Goal: Information Seeking & Learning: Check status

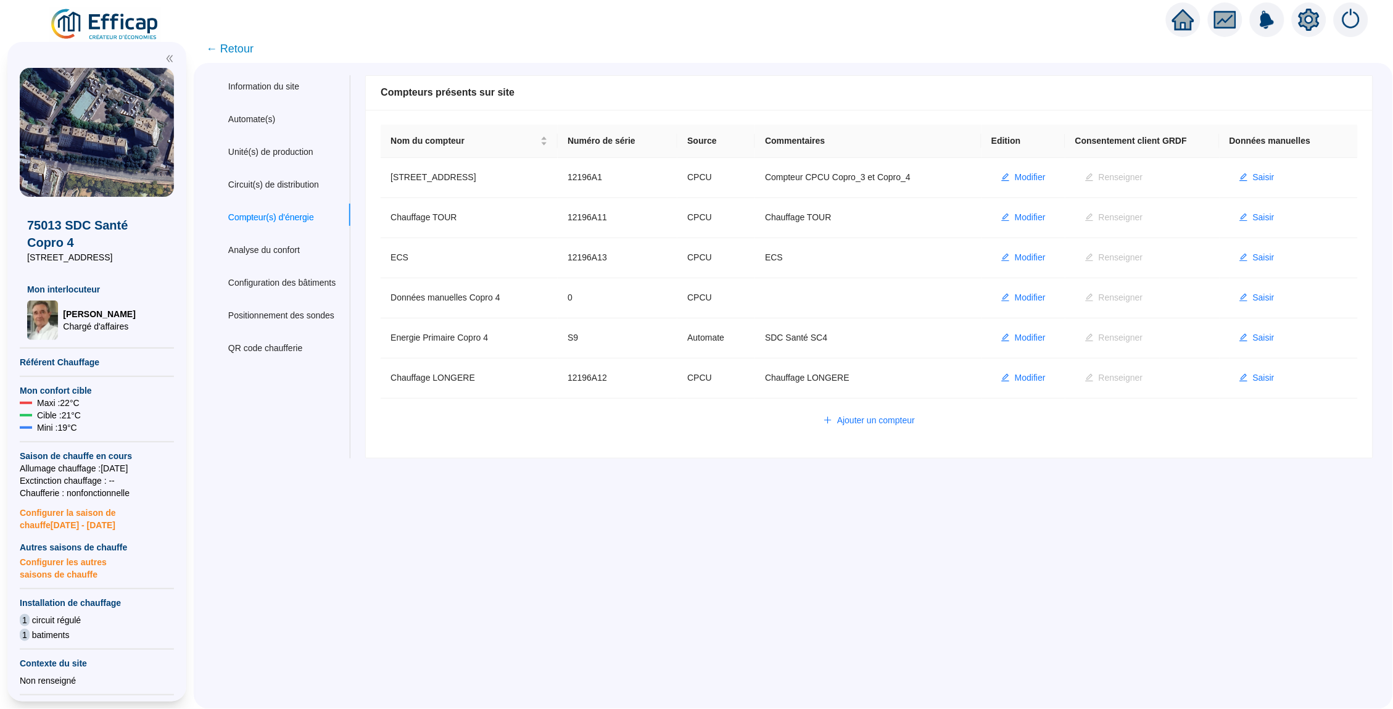
click at [1191, 12] on icon "home" at bounding box center [1183, 20] width 22 height 22
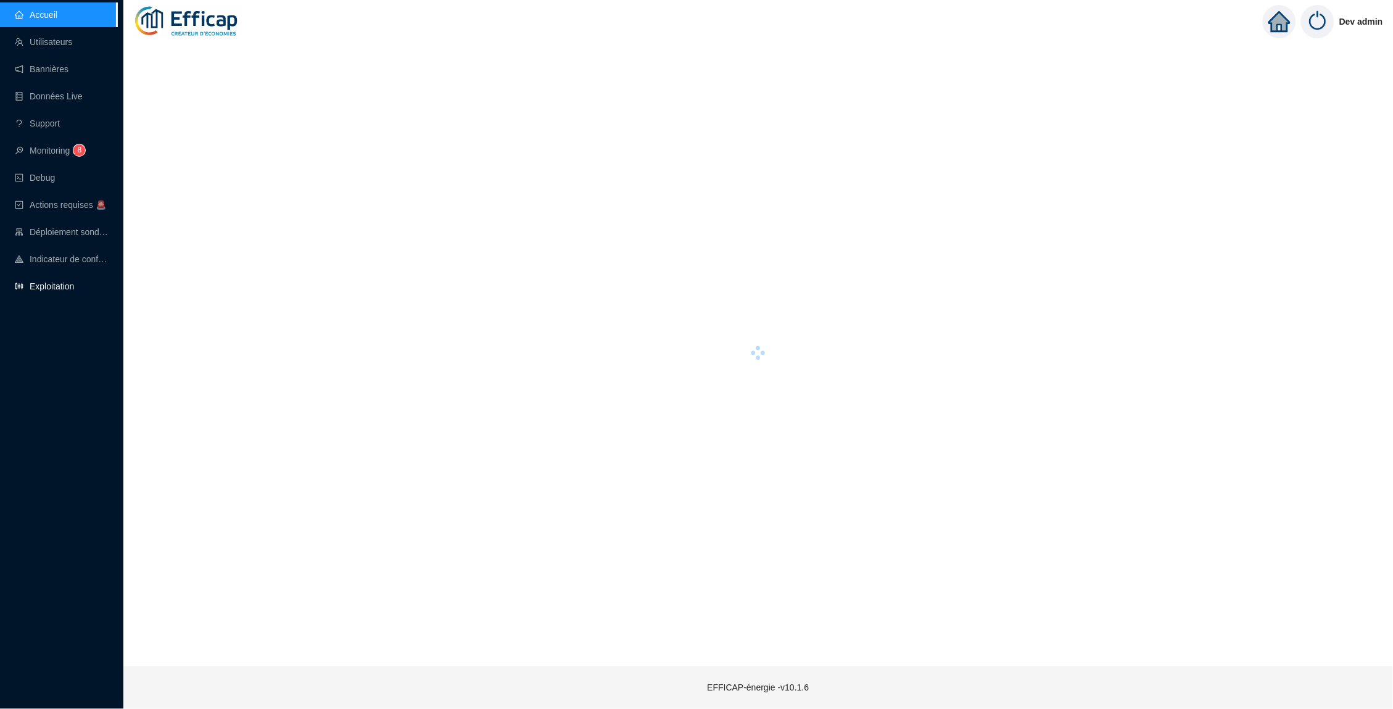
click at [74, 283] on link "Exploitation" at bounding box center [44, 286] width 59 height 10
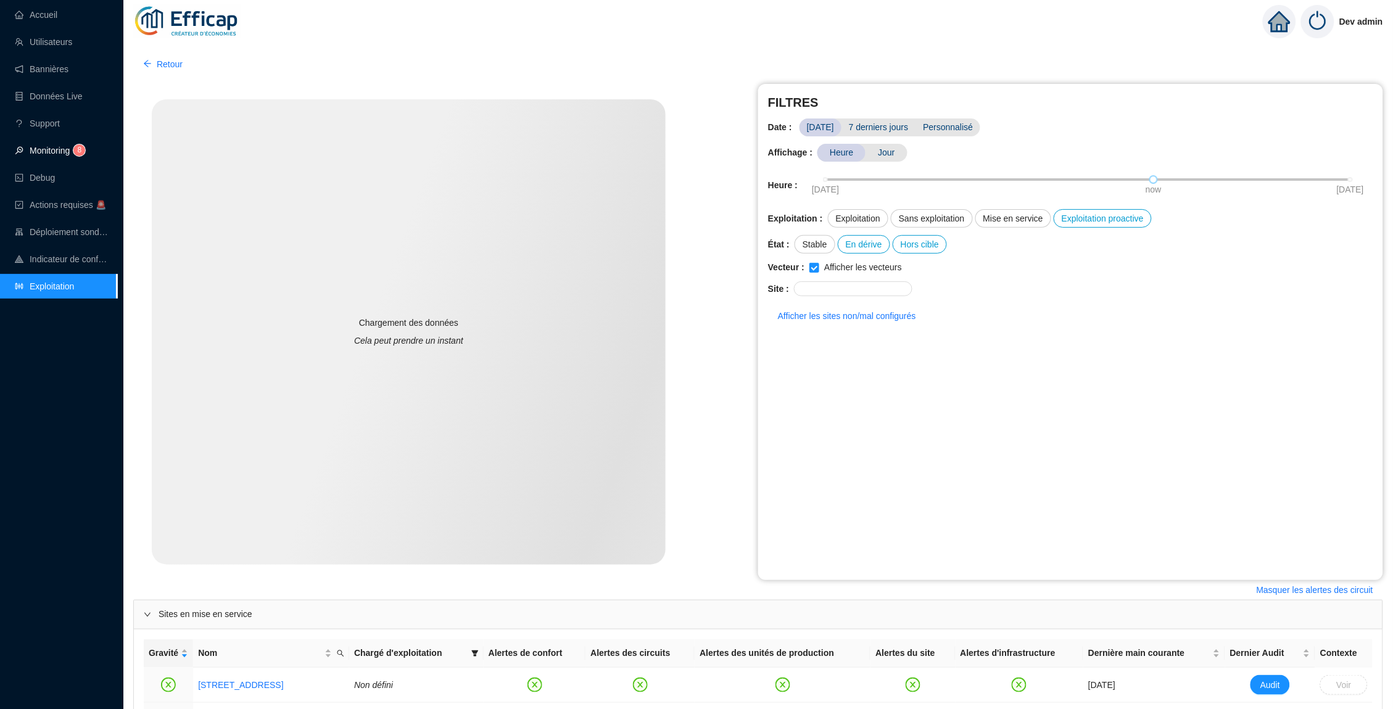
click at [68, 154] on link "Monitoring 8" at bounding box center [48, 151] width 67 height 10
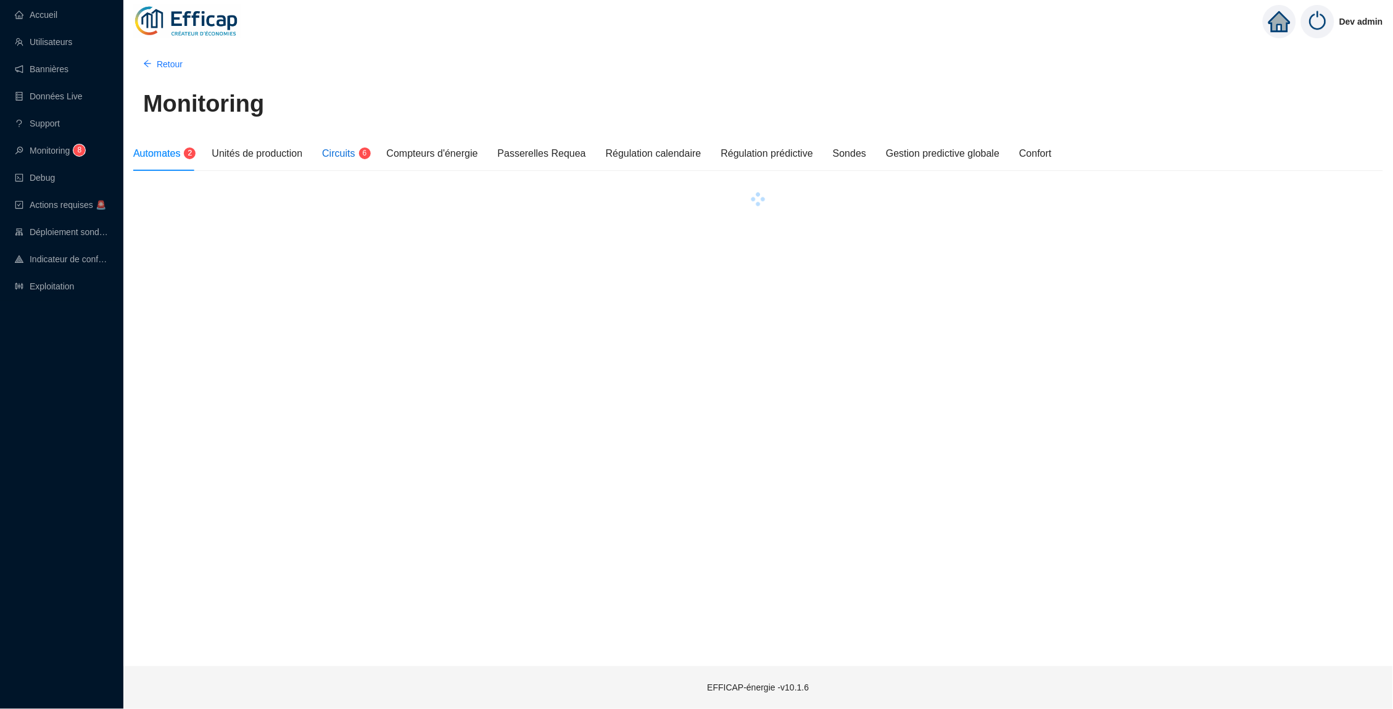
click at [352, 155] on span "Circuits" at bounding box center [338, 153] width 33 height 10
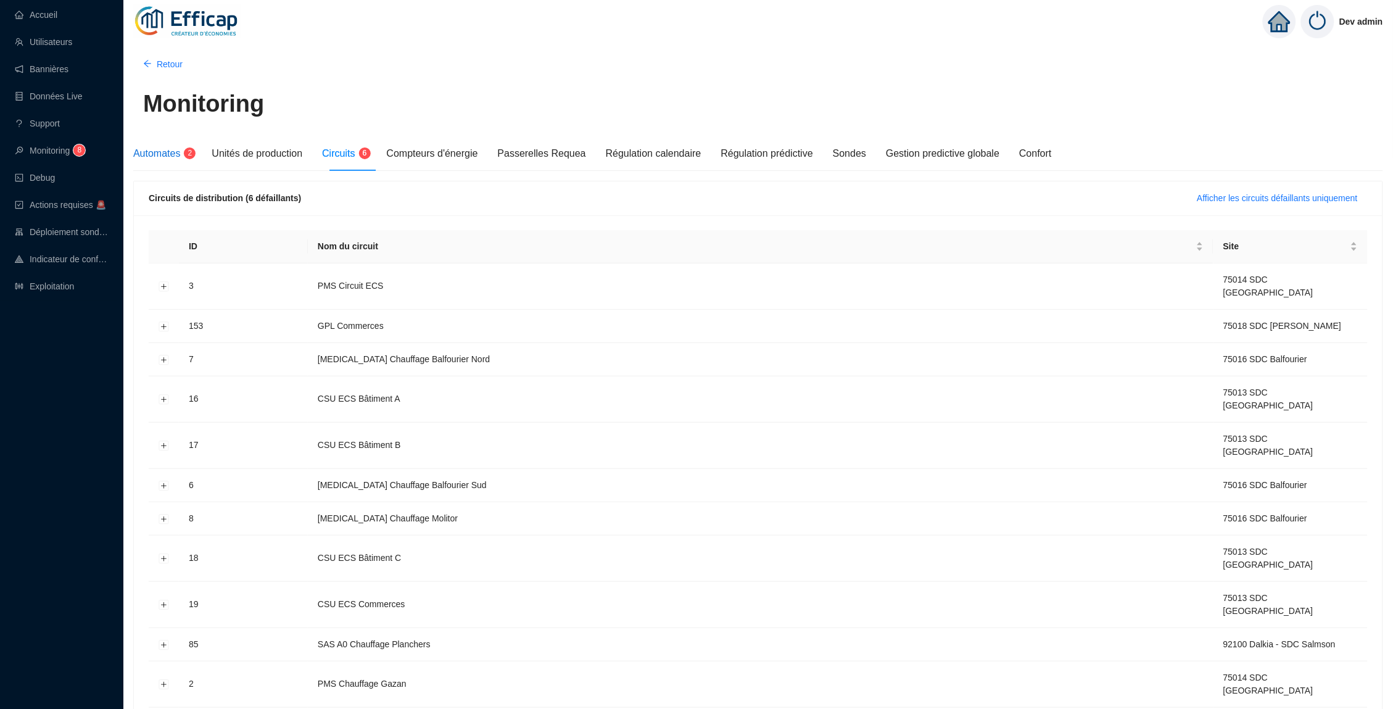
click at [178, 157] on span "Automates" at bounding box center [156, 153] width 47 height 10
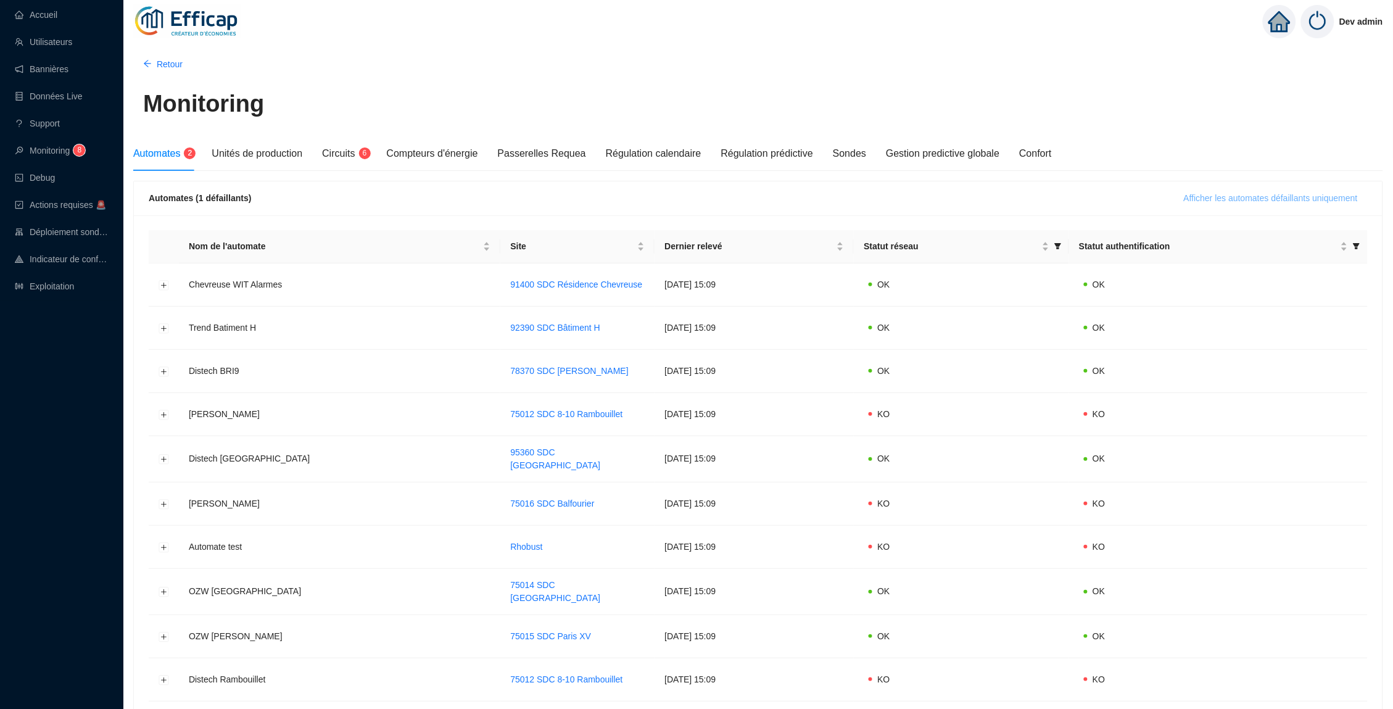
click at [1200, 199] on span "Afficher les automates défaillants uniquement" at bounding box center [1271, 198] width 174 height 13
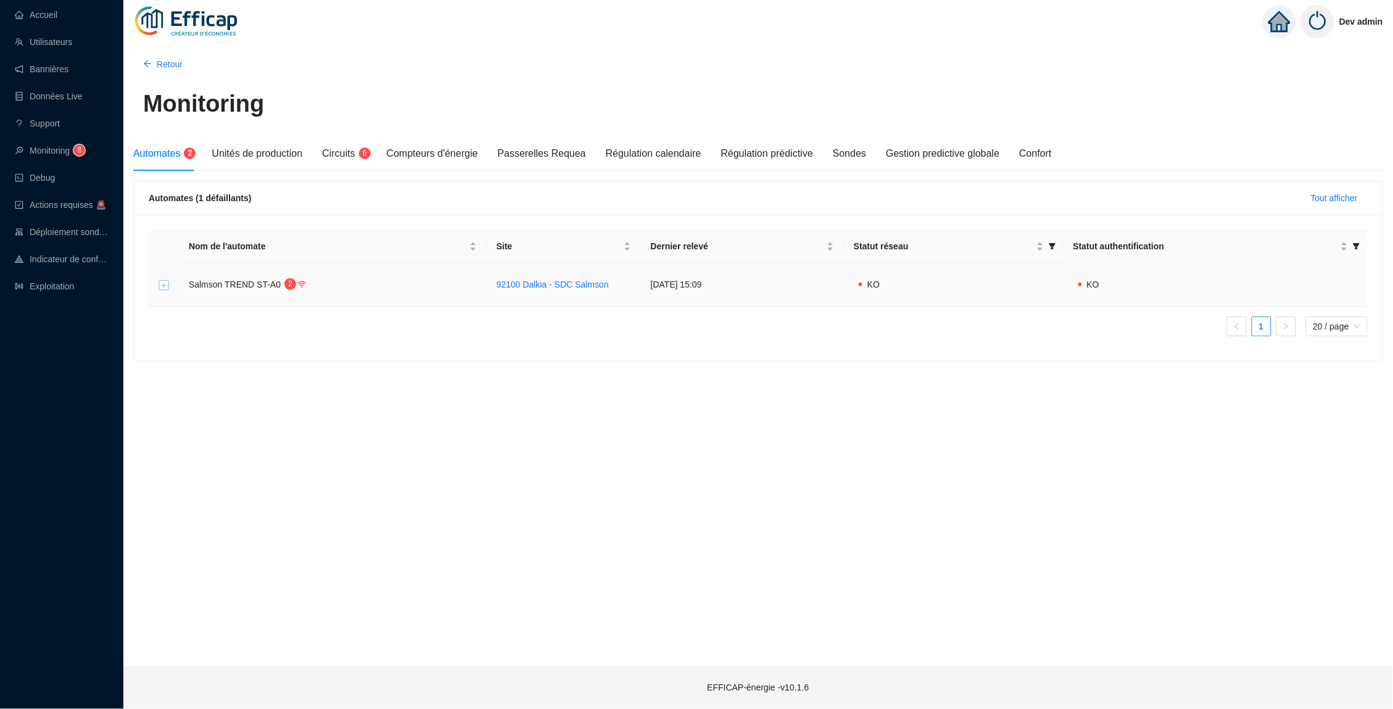
click at [167, 286] on button "Développer la ligne" at bounding box center [164, 285] width 10 height 10
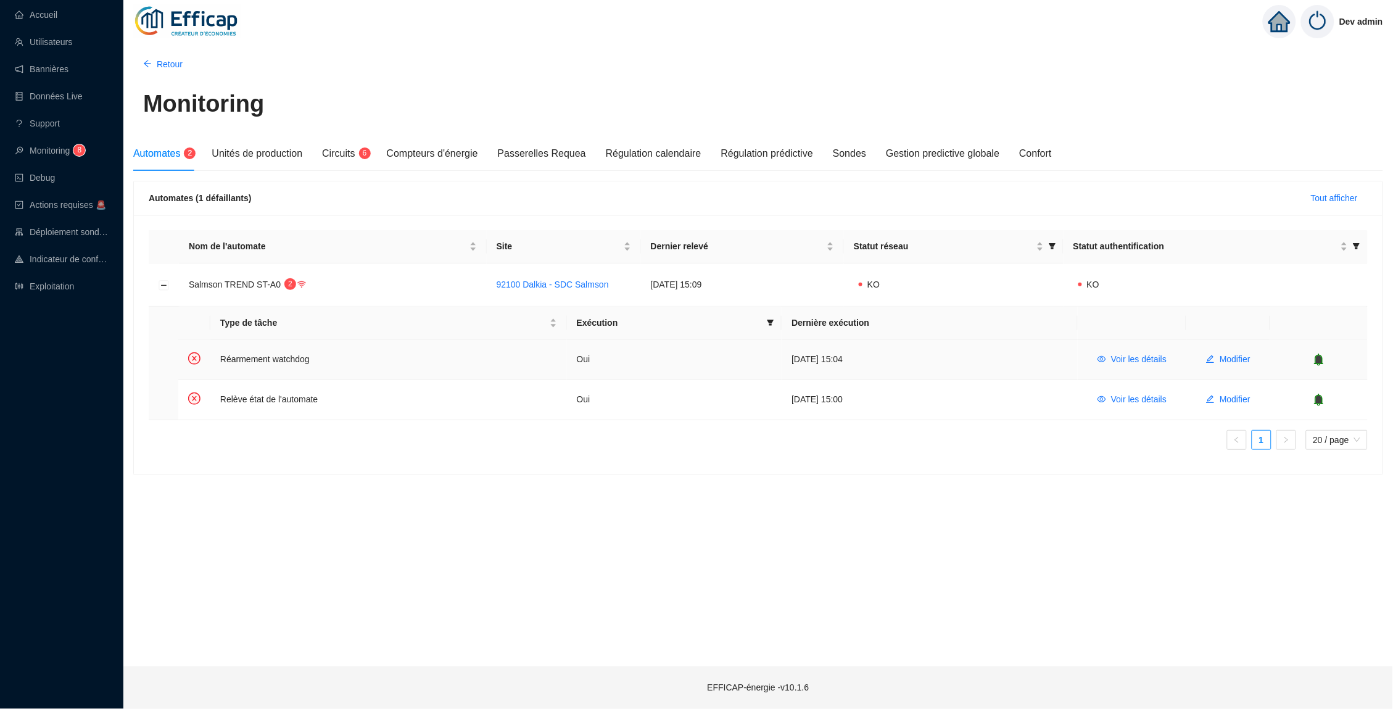
click at [1322, 356] on icon "bell" at bounding box center [1319, 359] width 8 height 9
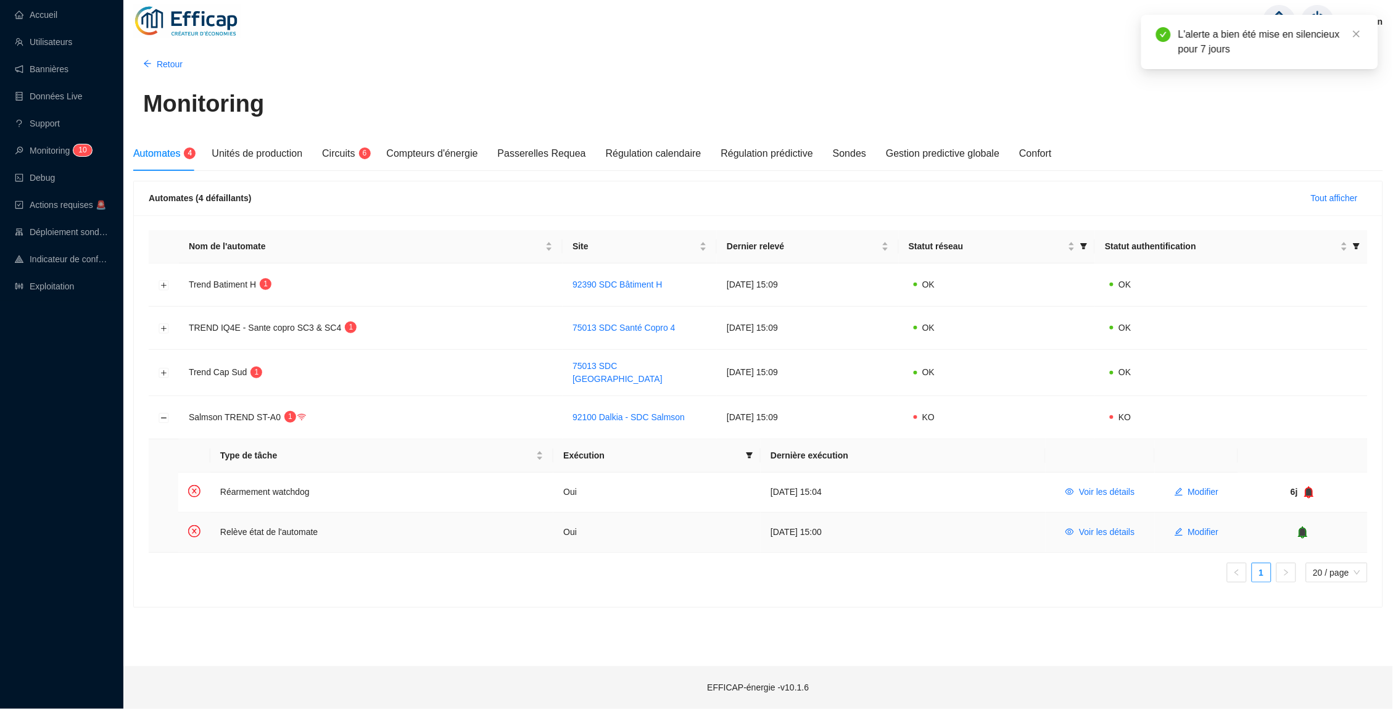
click at [1301, 526] on icon "bell" at bounding box center [1303, 532] width 9 height 12
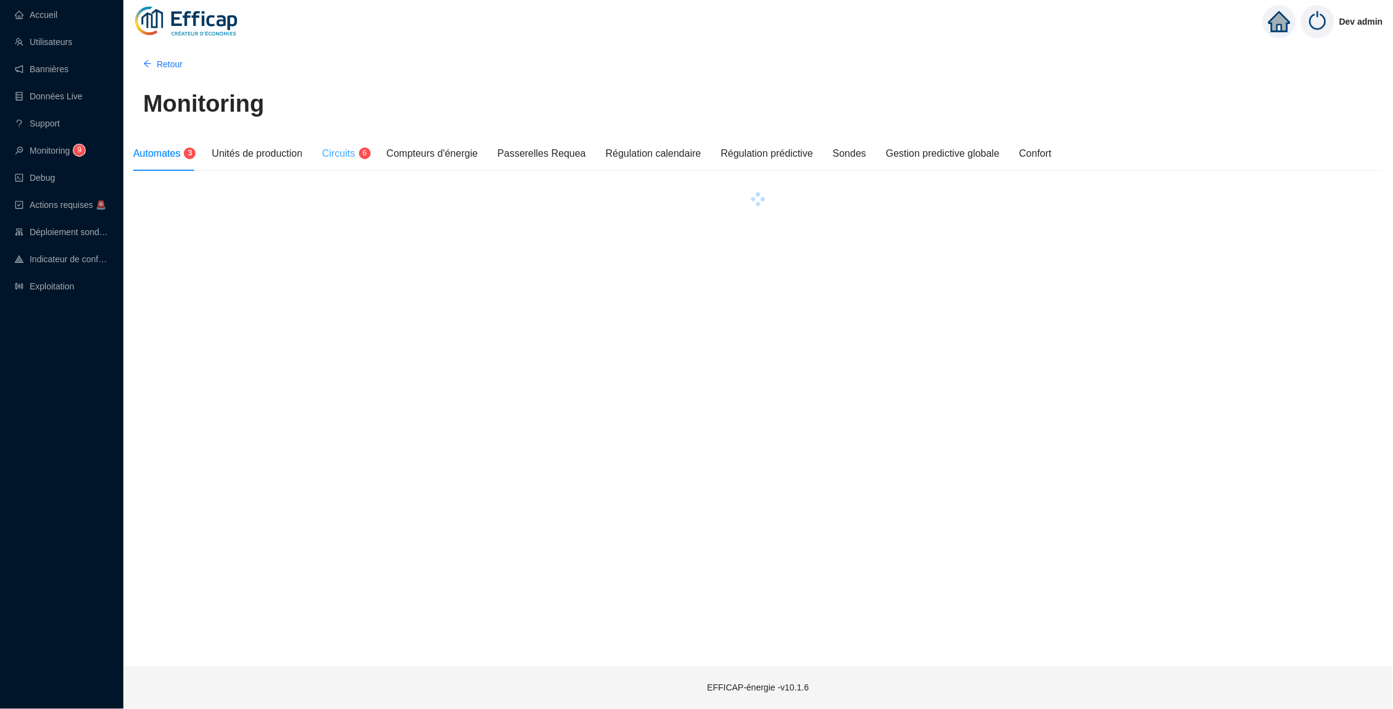
click at [352, 161] on div "Circuits 6" at bounding box center [344, 153] width 44 height 35
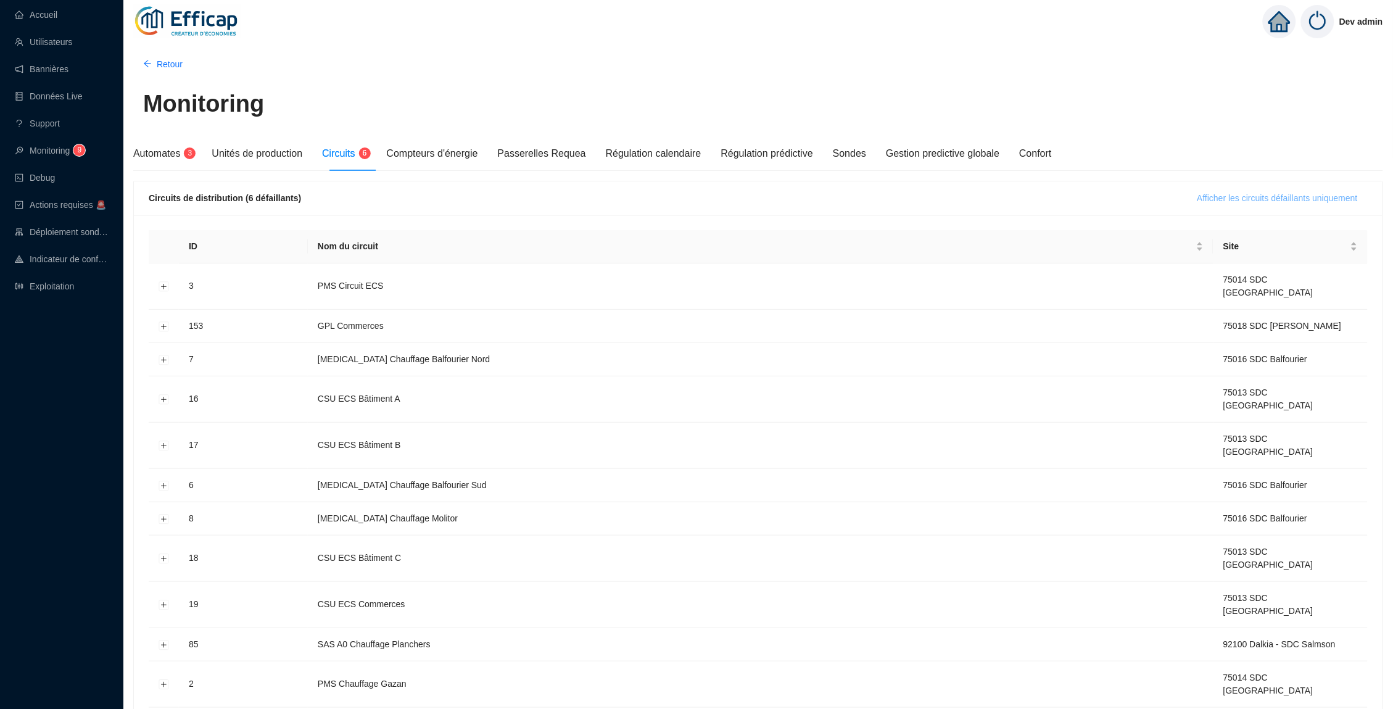
click at [1240, 196] on span "Afficher les circuits défaillants uniquement" at bounding box center [1278, 198] width 160 height 13
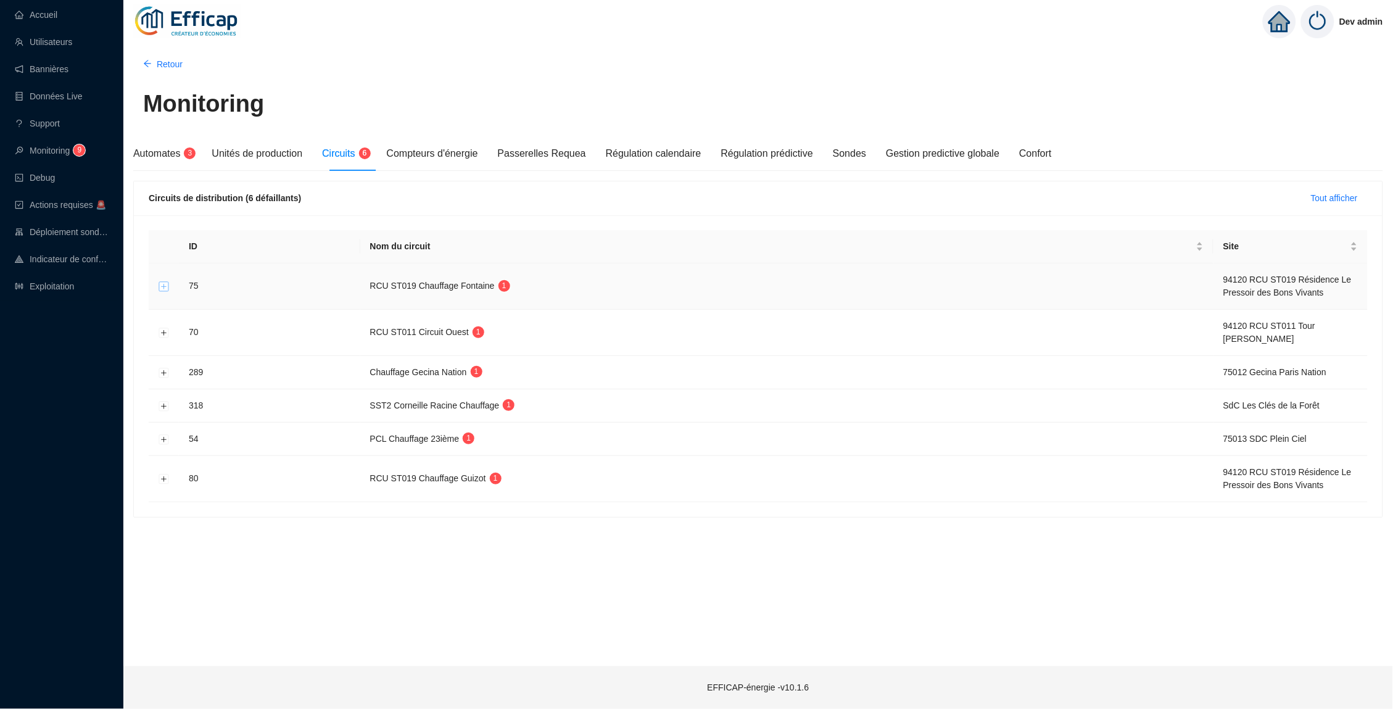
click at [167, 286] on button "Développer la ligne" at bounding box center [164, 287] width 10 height 10
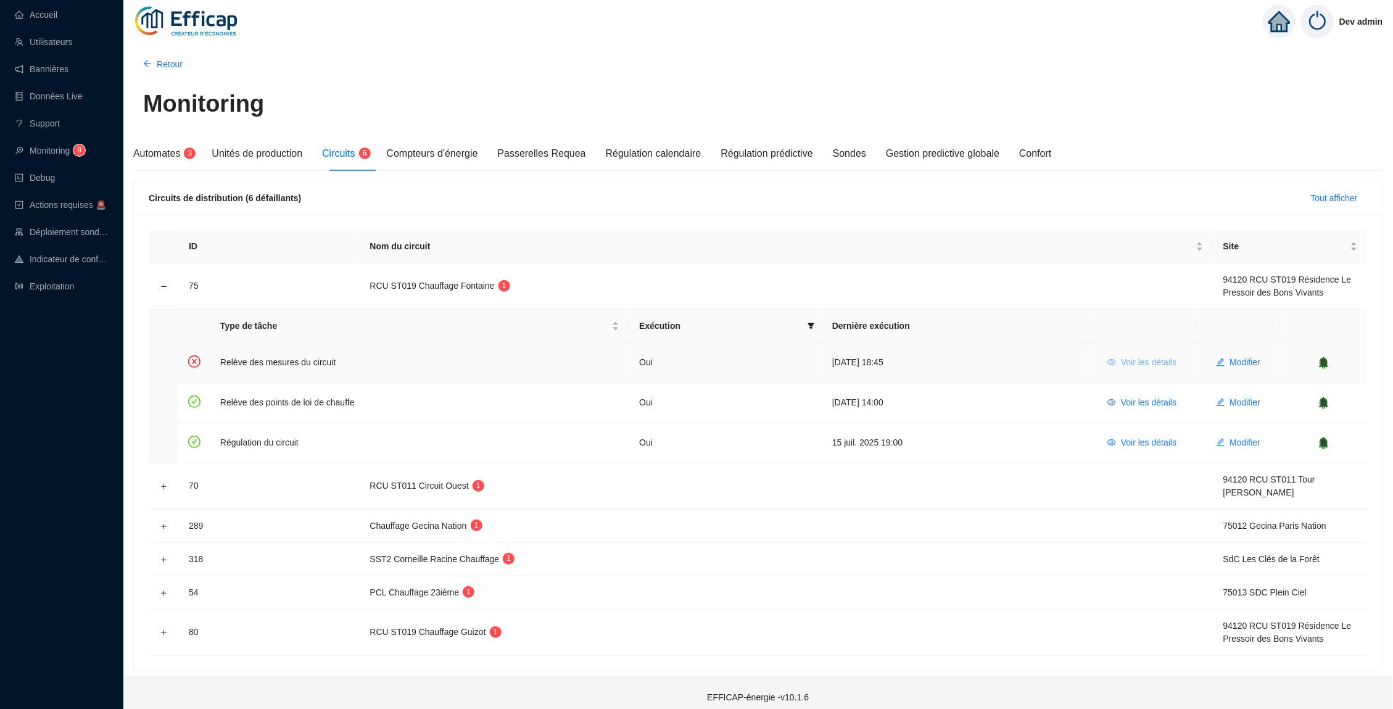
click at [1152, 356] on span "Voir les détails" at bounding box center [1149, 362] width 56 height 13
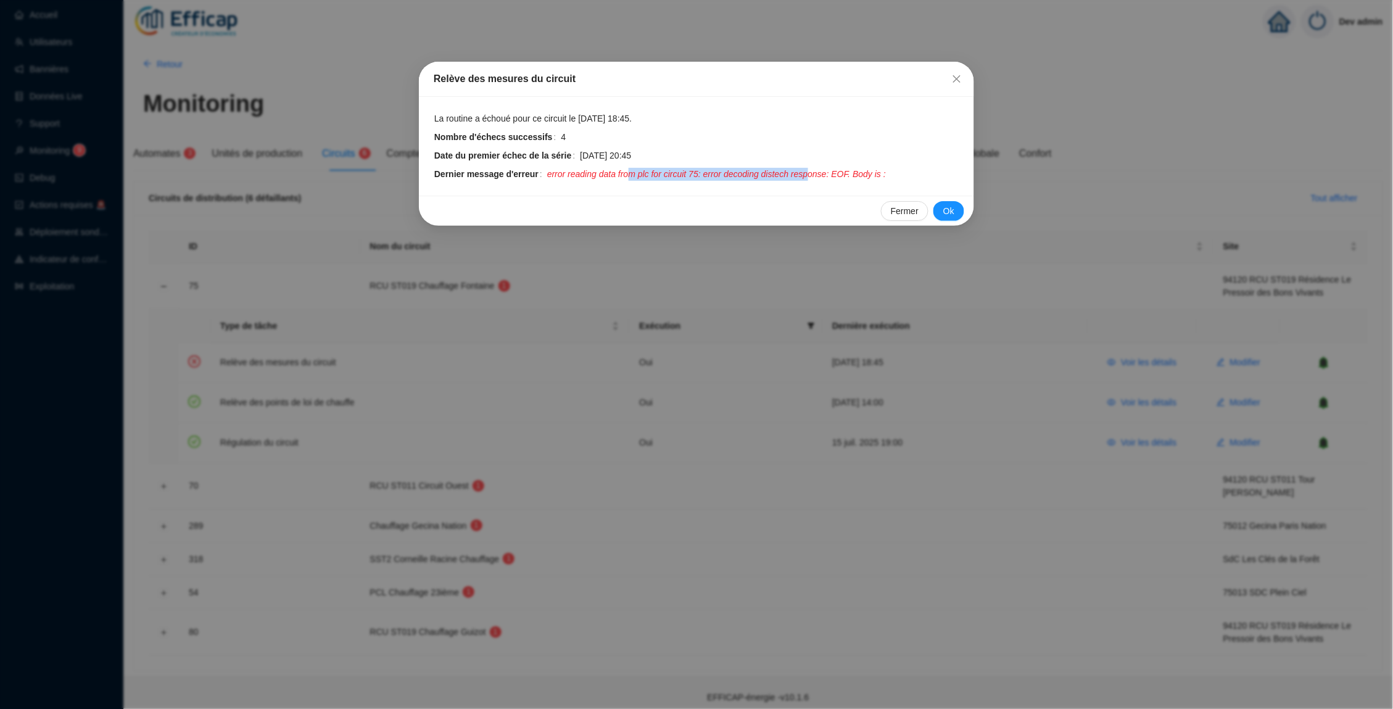
drag, startPoint x: 832, startPoint y: 172, endPoint x: 628, endPoint y: 172, distance: 203.6
click at [628, 172] on span "error reading data from plc for circuit 75: error decoding distech response: EO…" at bounding box center [716, 174] width 339 height 13
click at [957, 81] on icon "close" at bounding box center [957, 79] width 10 height 10
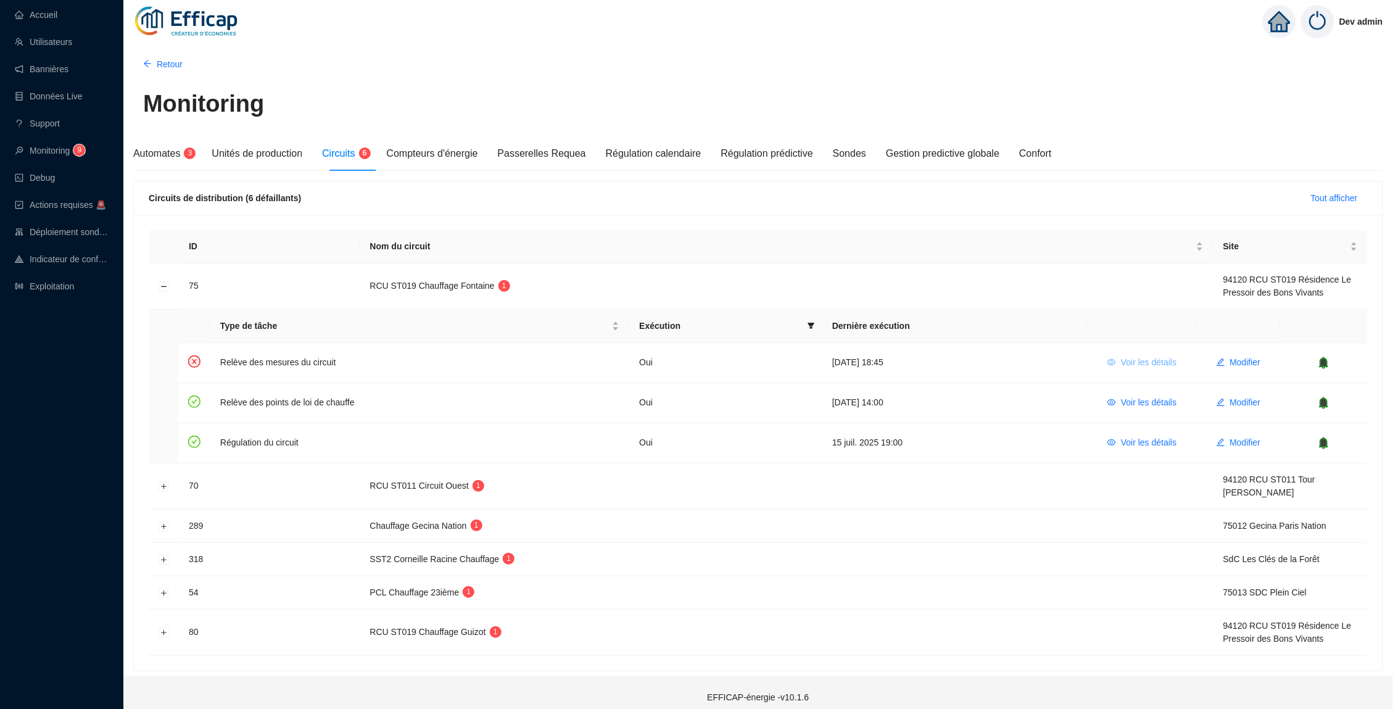
click at [1136, 359] on span "Voir les détails" at bounding box center [1149, 362] width 56 height 13
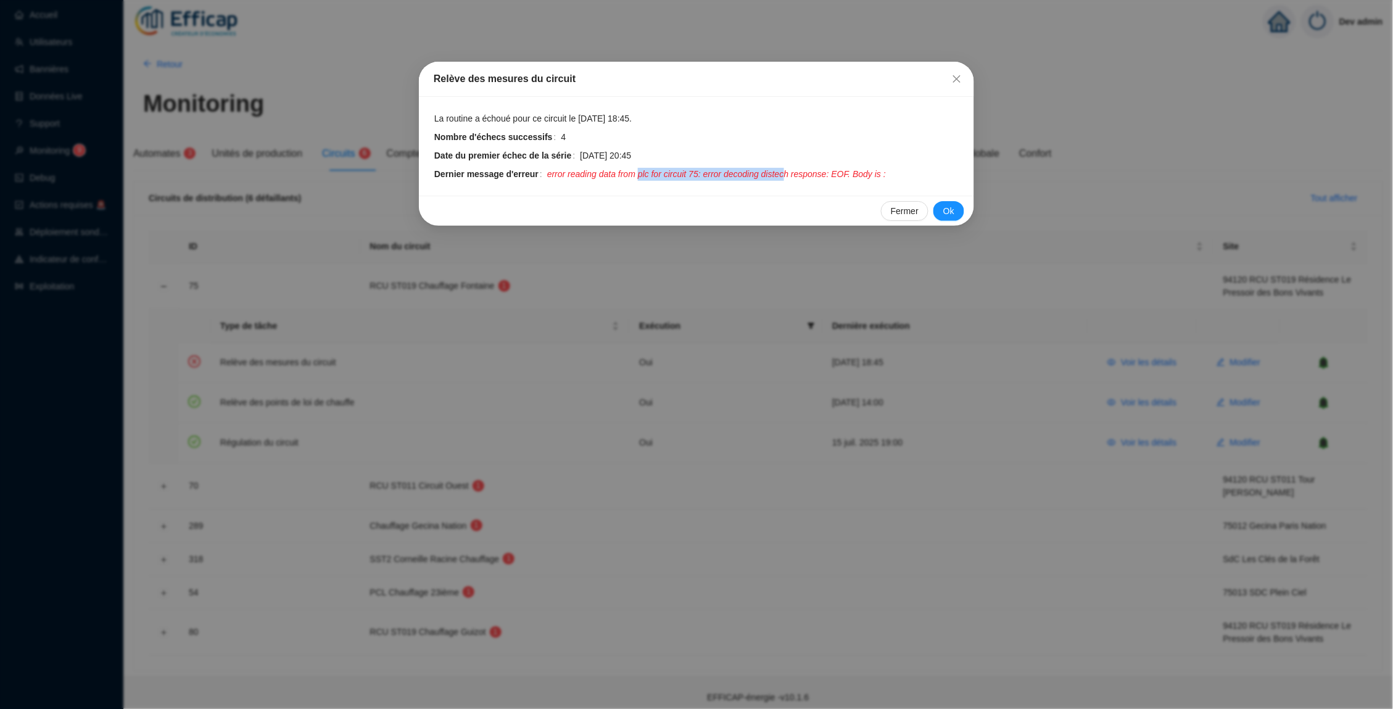
drag, startPoint x: 648, startPoint y: 167, endPoint x: 813, endPoint y: 167, distance: 164.7
click at [813, 168] on span "error reading data from plc for circuit 75: error decoding distech response: EO…" at bounding box center [716, 174] width 339 height 13
drag, startPoint x: 837, startPoint y: 171, endPoint x: 656, endPoint y: 170, distance: 180.8
click at [656, 170] on span "error reading data from plc for circuit 75: error decoding distech response: EO…" at bounding box center [716, 174] width 339 height 13
click at [960, 81] on icon "close" at bounding box center [956, 78] width 7 height 7
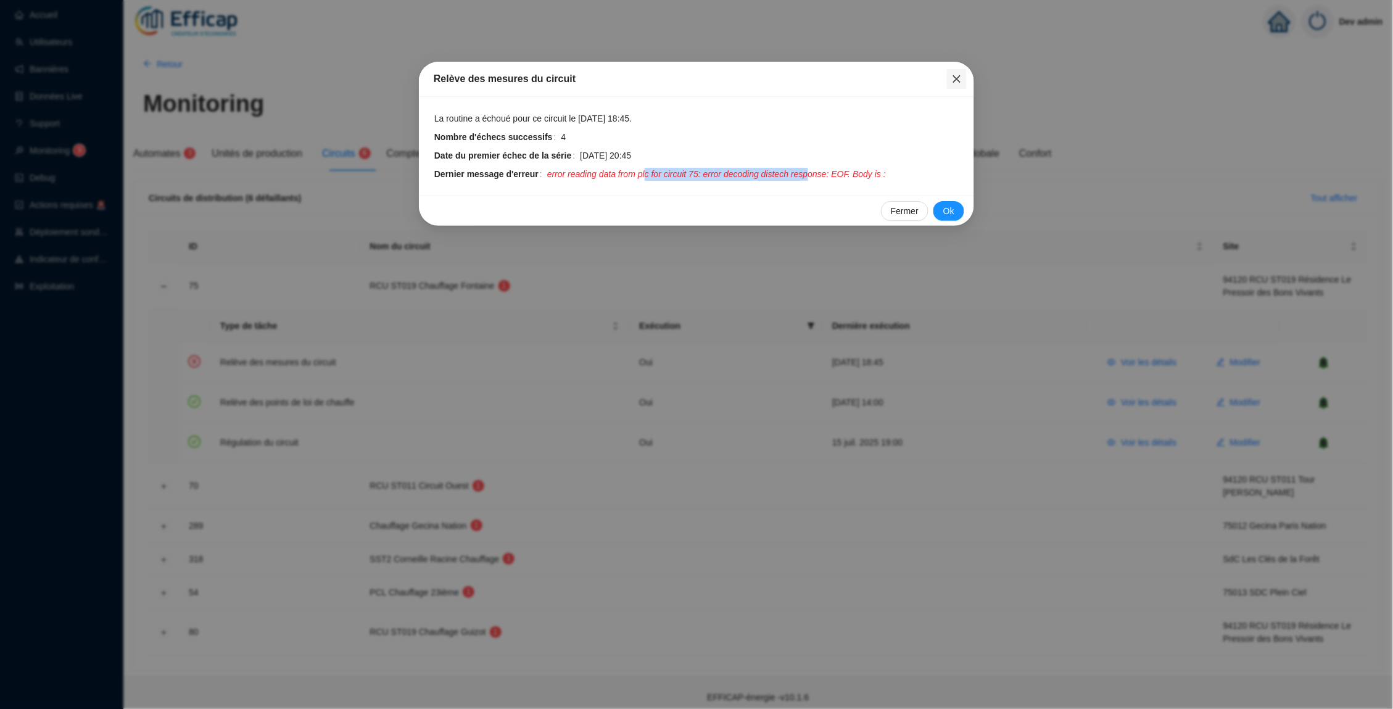
click at [960, 81] on div "Relève des mesures du circuit La routine a échoué pour ce circuit le 1 sept. 20…" at bounding box center [696, 354] width 1393 height 709
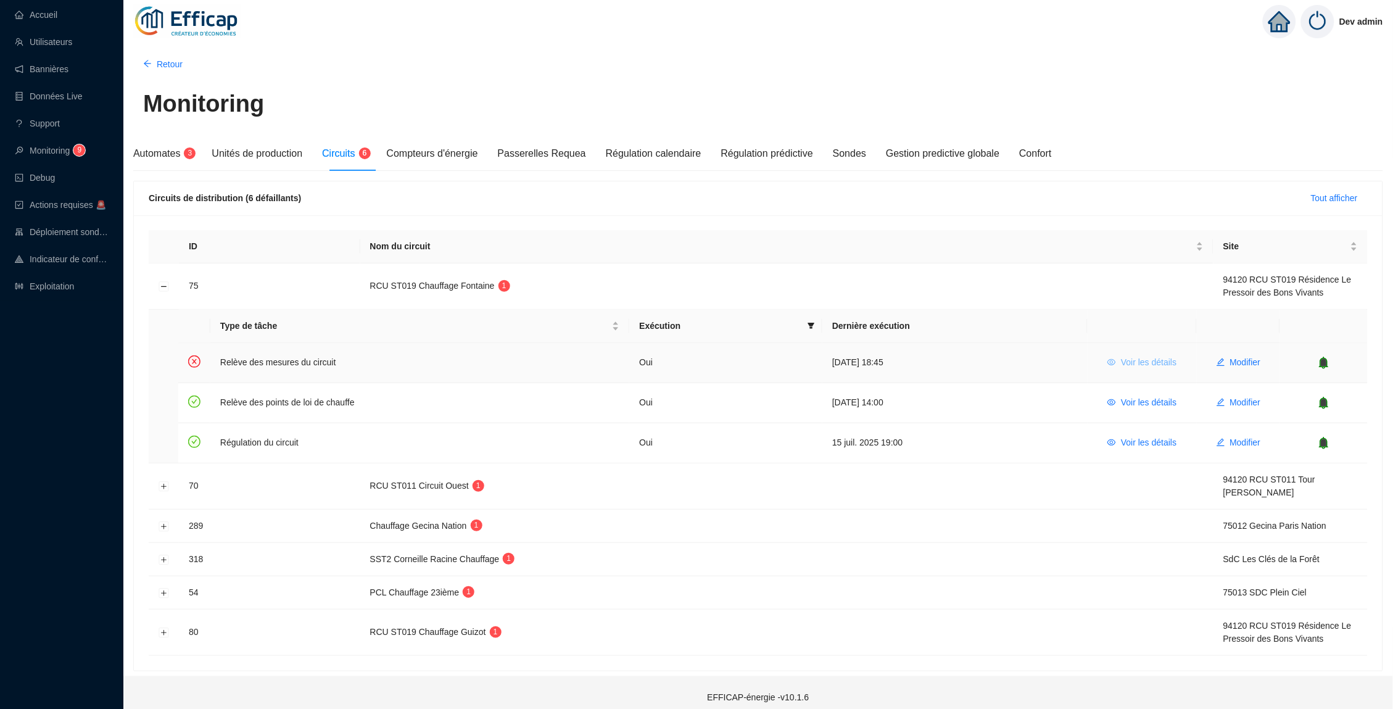
click at [1133, 363] on span "Voir les détails" at bounding box center [1149, 362] width 56 height 13
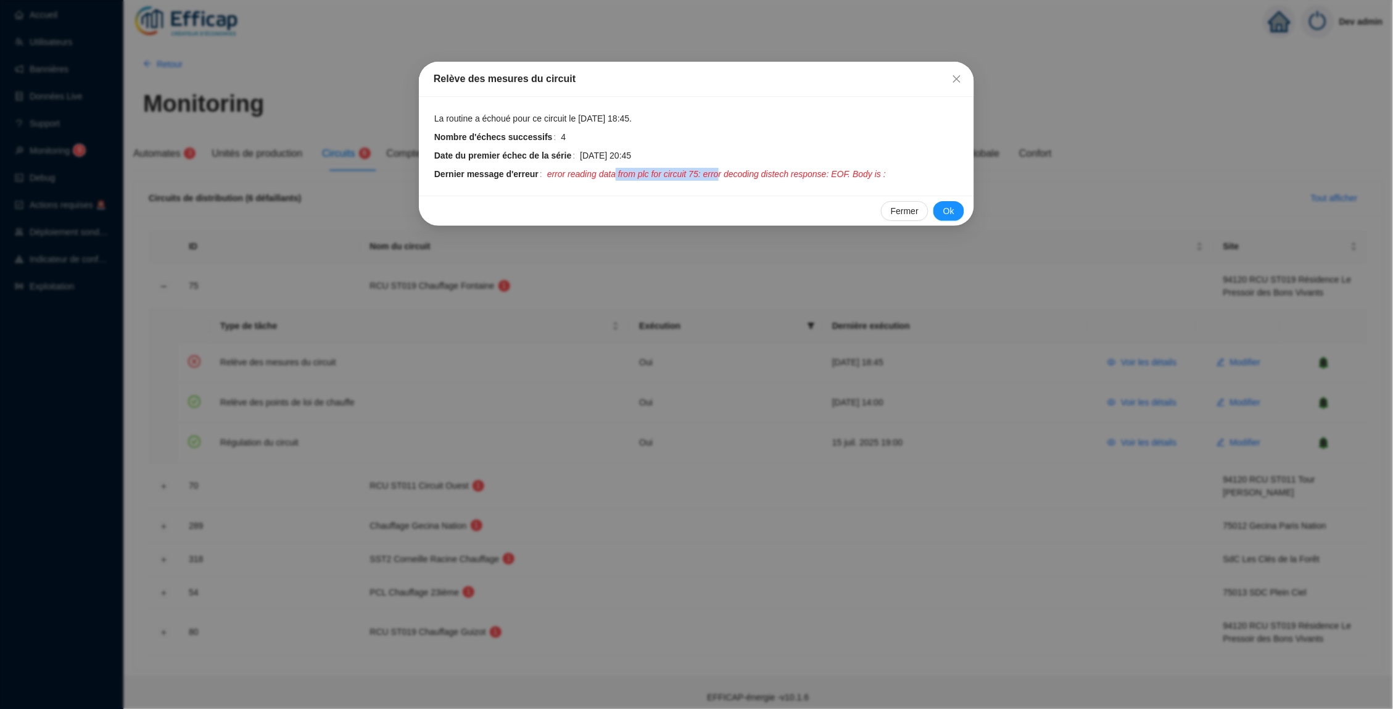
drag, startPoint x: 631, startPoint y: 173, endPoint x: 746, endPoint y: 173, distance: 115.4
click at [747, 173] on span "error reading data from plc for circuit 75: error decoding distech response: EO…" at bounding box center [716, 174] width 339 height 13
click at [827, 178] on div "La routine a échoué pour ce circuit le 1 sept. 2025 18:45. Nombre d'échecs succ…" at bounding box center [696, 146] width 555 height 99
drag, startPoint x: 837, startPoint y: 171, endPoint x: 724, endPoint y: 171, distance: 112.9
click at [724, 171] on span "error reading data from plc for circuit 75: error decoding distech response: EO…" at bounding box center [716, 174] width 339 height 13
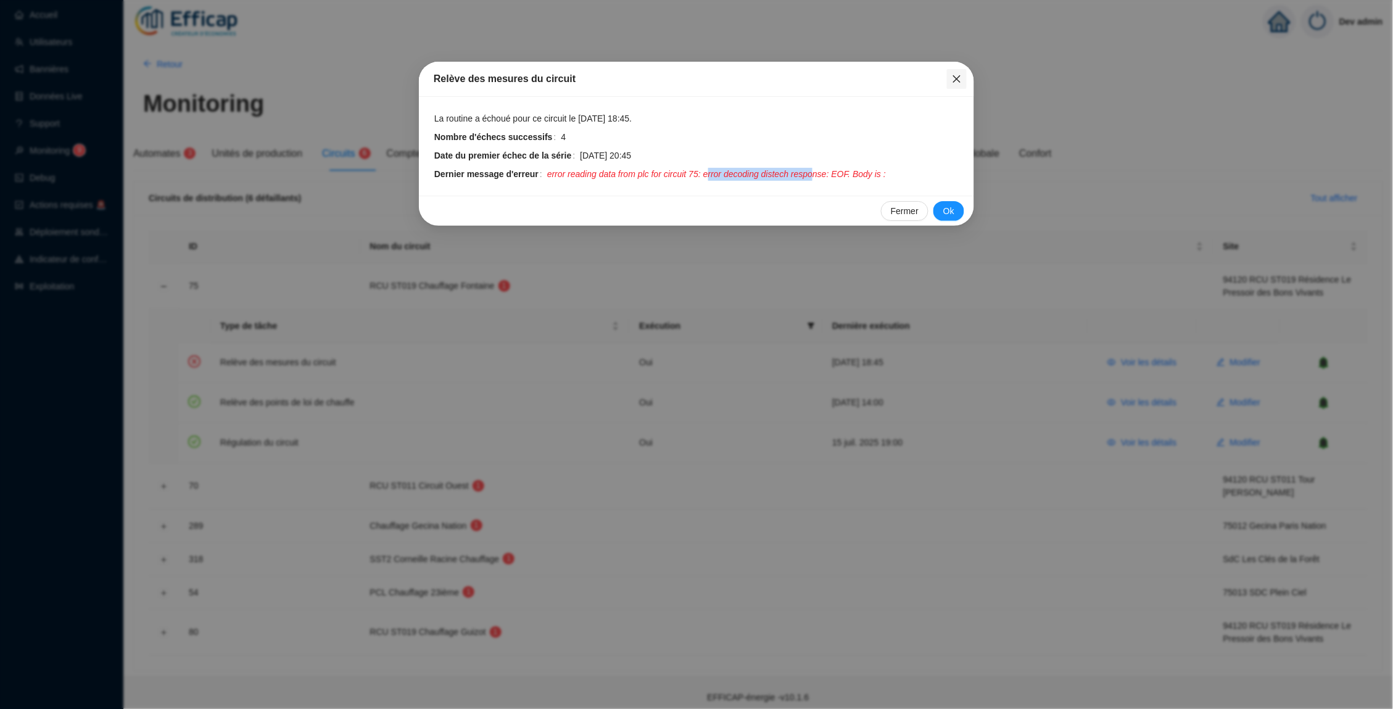
click at [953, 81] on icon "close" at bounding box center [956, 78] width 7 height 7
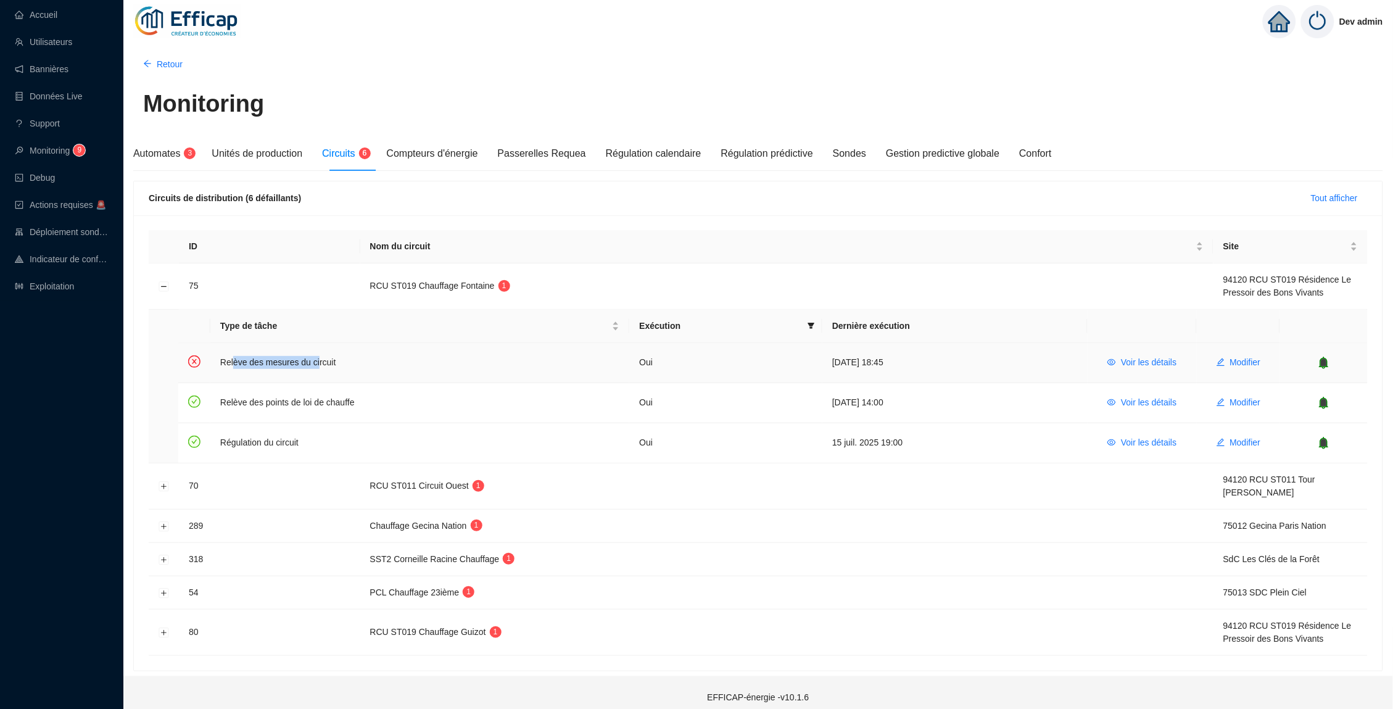
drag, startPoint x: 324, startPoint y: 358, endPoint x: 234, endPoint y: 360, distance: 90.1
click at [234, 360] on td "Relève des mesures du circuit" at bounding box center [419, 363] width 419 height 40
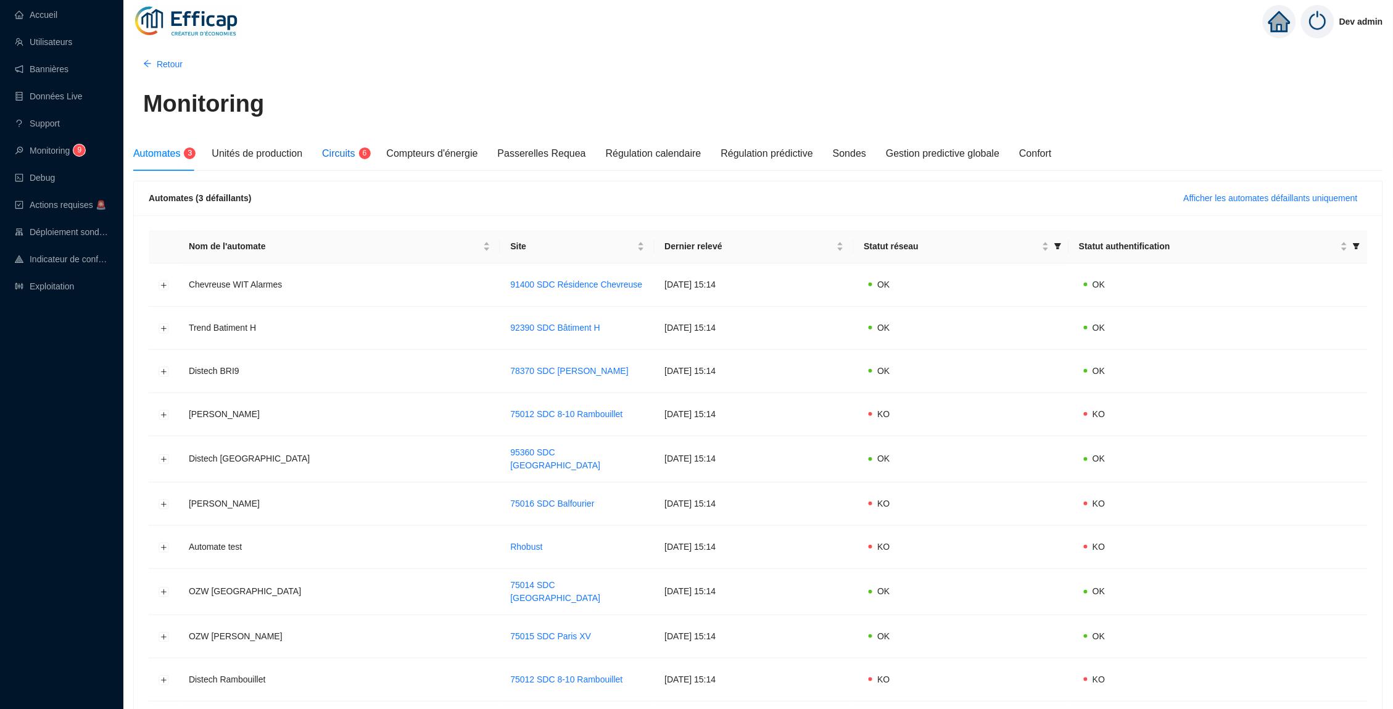
click at [355, 155] on span "Circuits" at bounding box center [338, 153] width 33 height 10
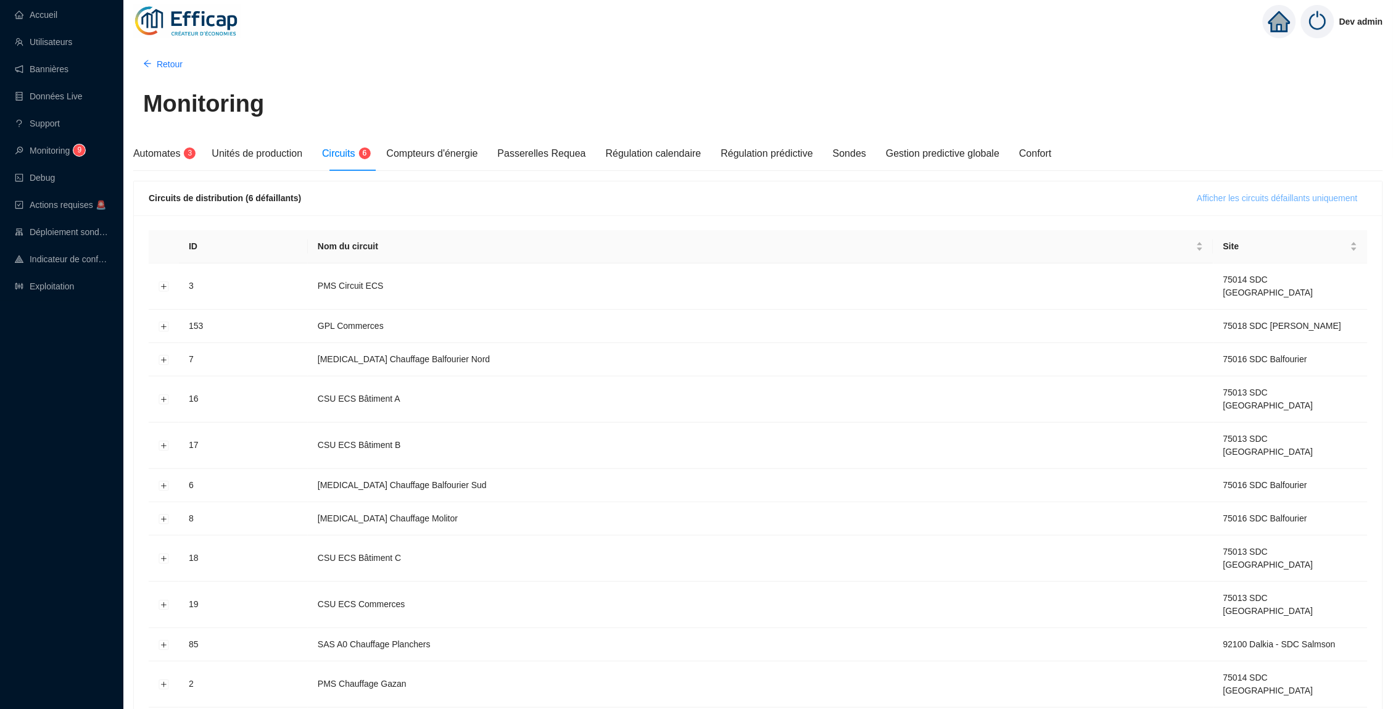
click at [1235, 195] on span "Afficher les circuits défaillants uniquement" at bounding box center [1278, 198] width 160 height 13
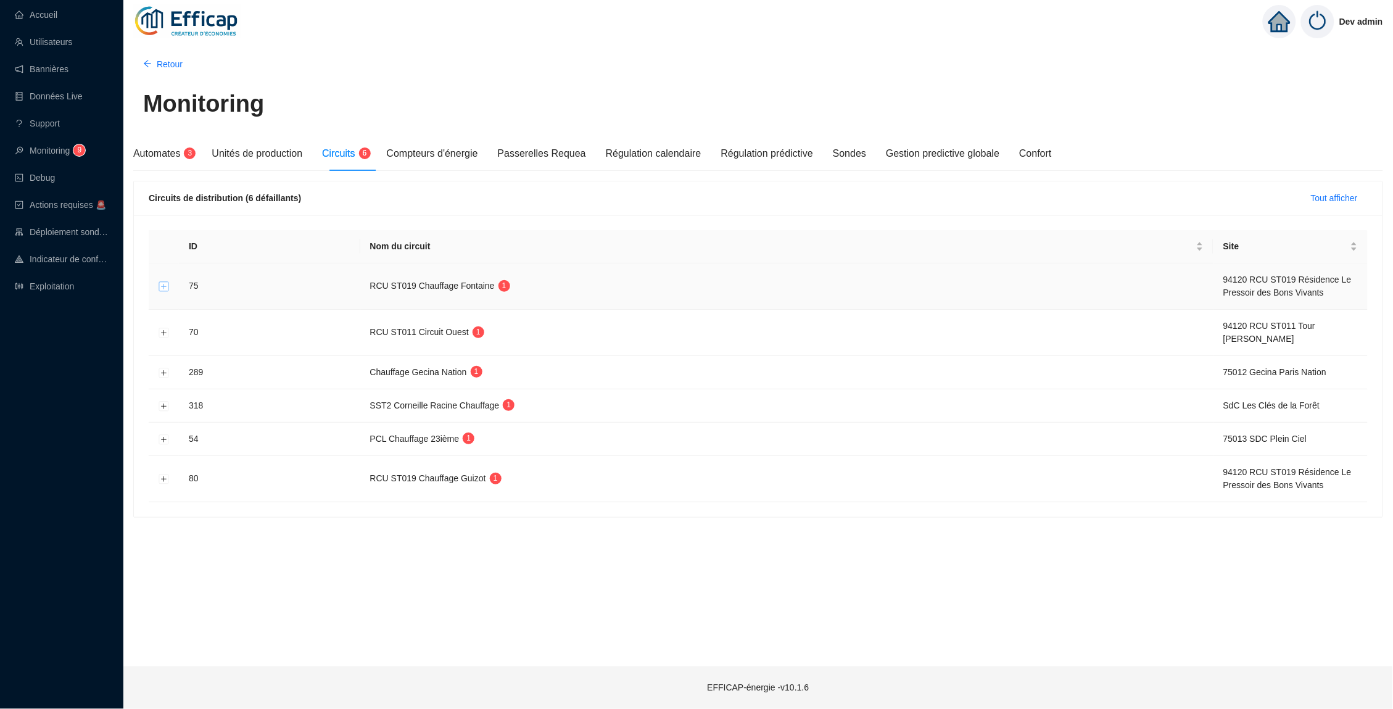
click at [162, 287] on button "Développer la ligne" at bounding box center [164, 287] width 10 height 10
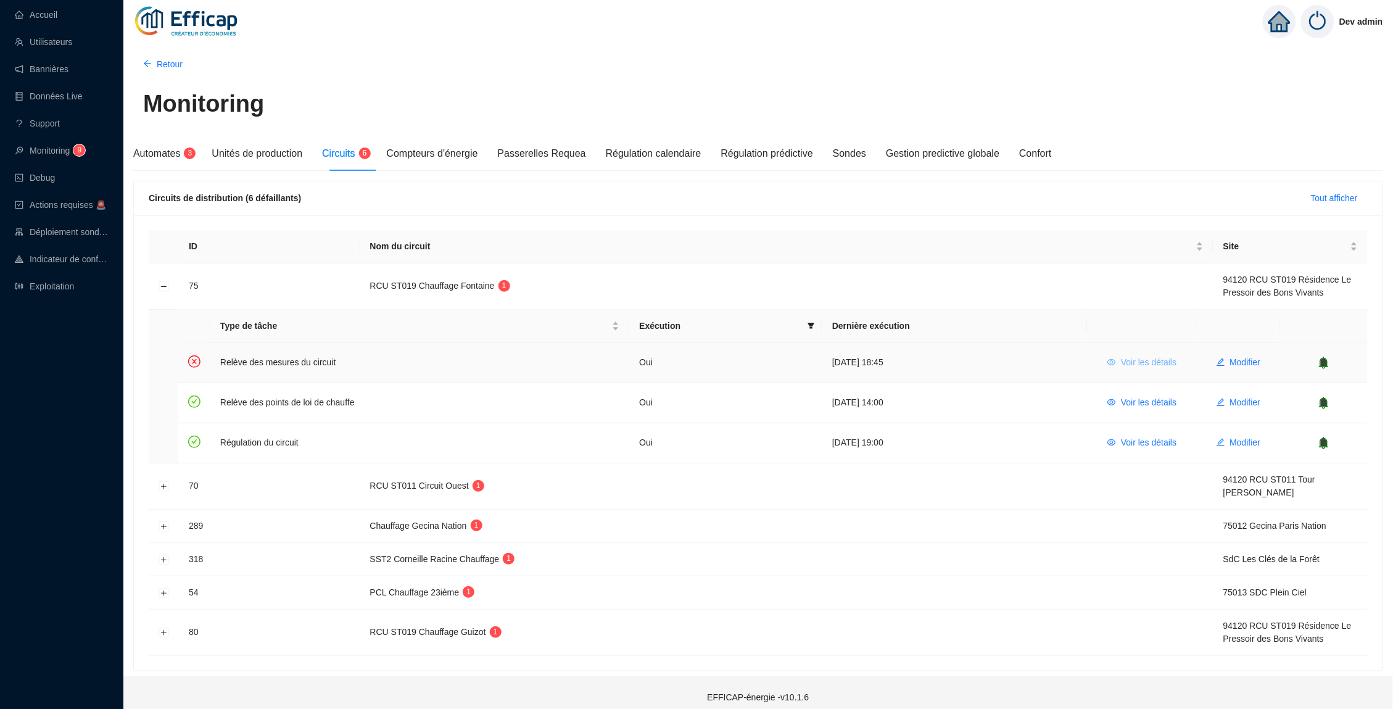
click at [1136, 360] on span "Voir les détails" at bounding box center [1149, 362] width 56 height 13
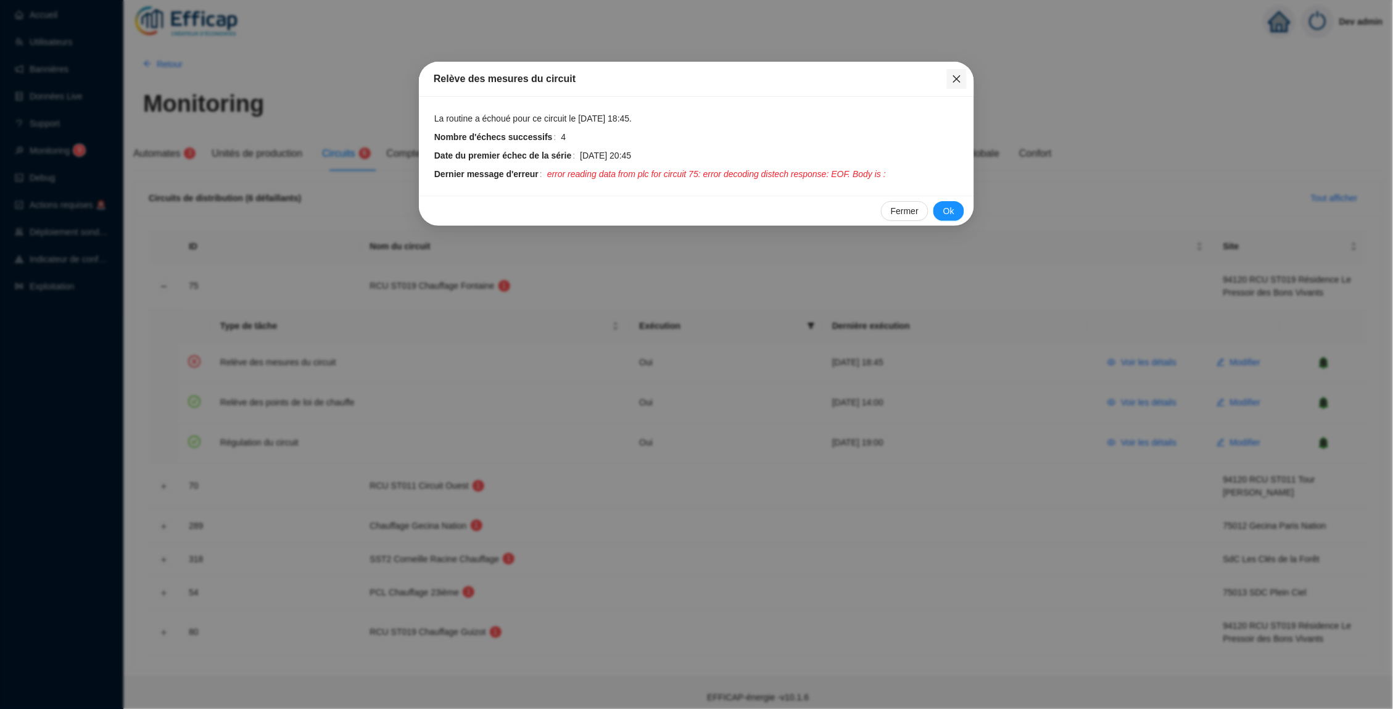
click at [959, 79] on icon "close" at bounding box center [957, 79] width 10 height 10
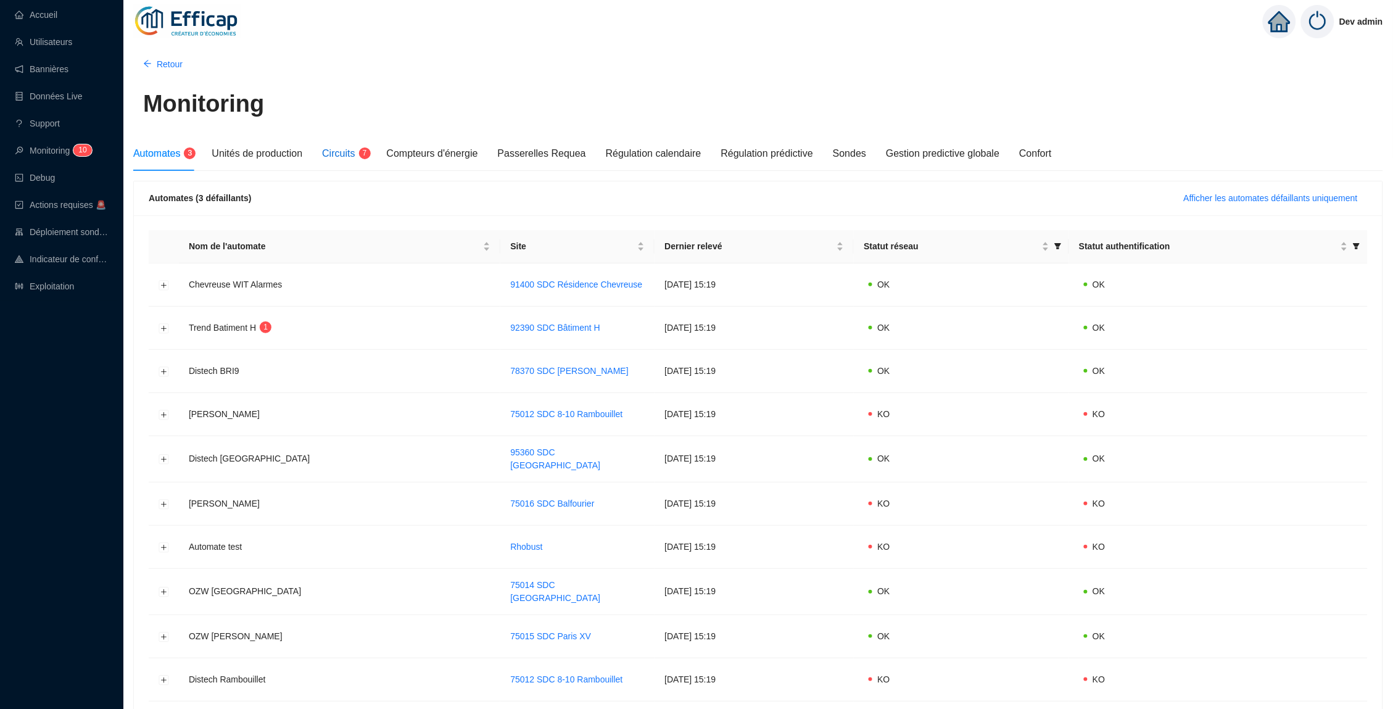
click at [355, 154] on span "Circuits" at bounding box center [338, 153] width 33 height 10
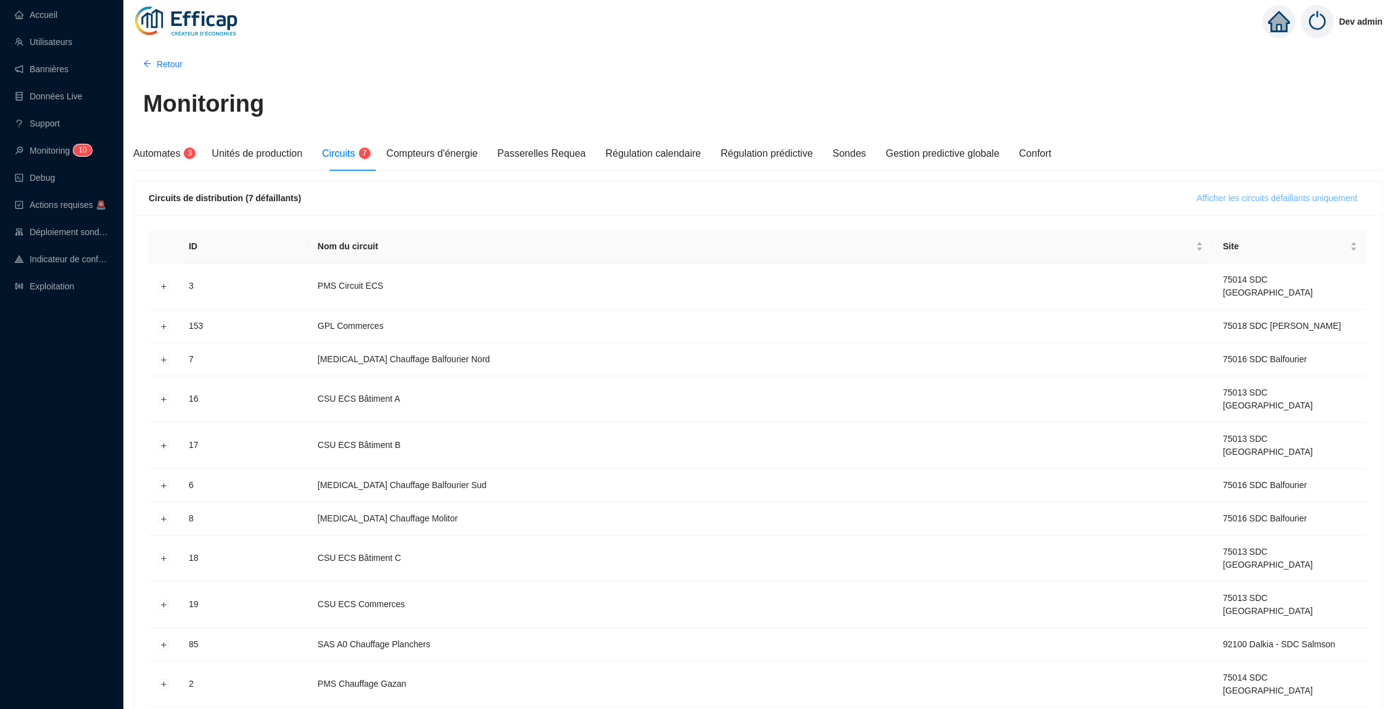
click at [1220, 199] on span "Afficher les circuits défaillants uniquement" at bounding box center [1278, 198] width 160 height 13
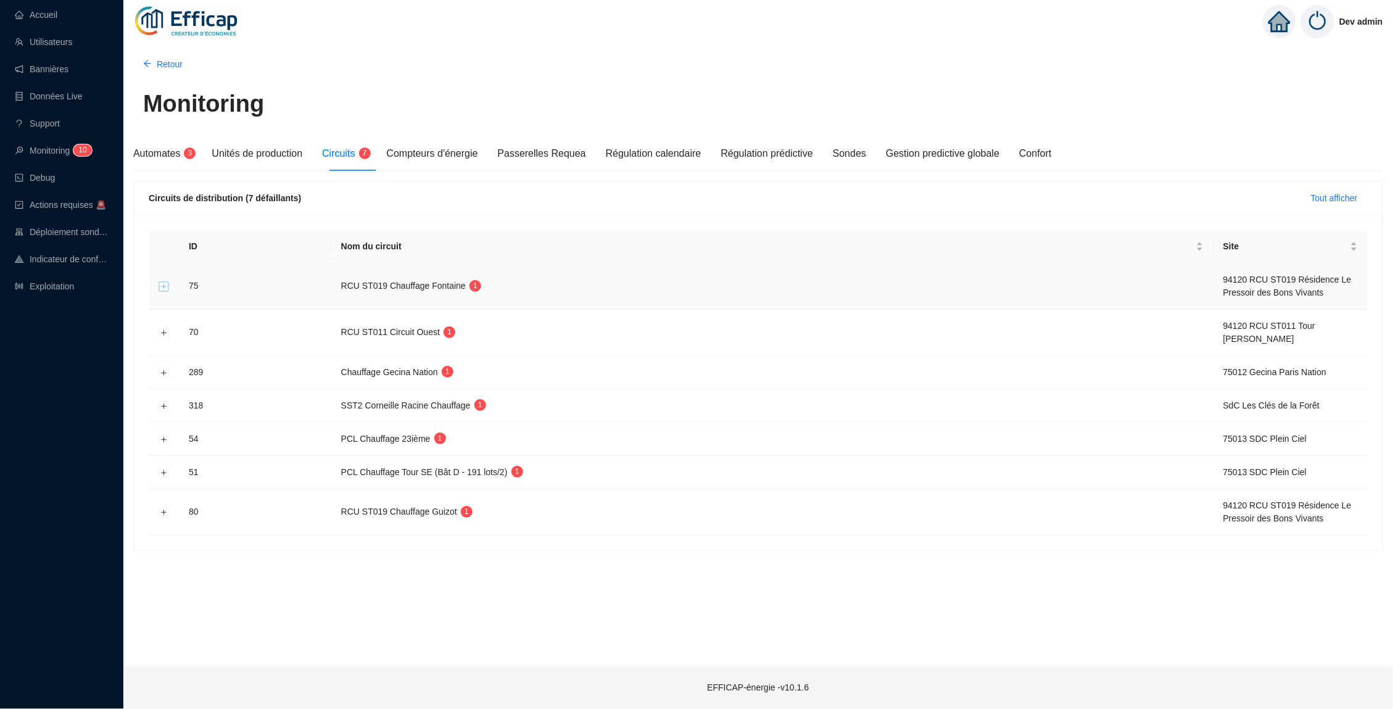
click at [162, 285] on button "Développer la ligne" at bounding box center [164, 287] width 10 height 10
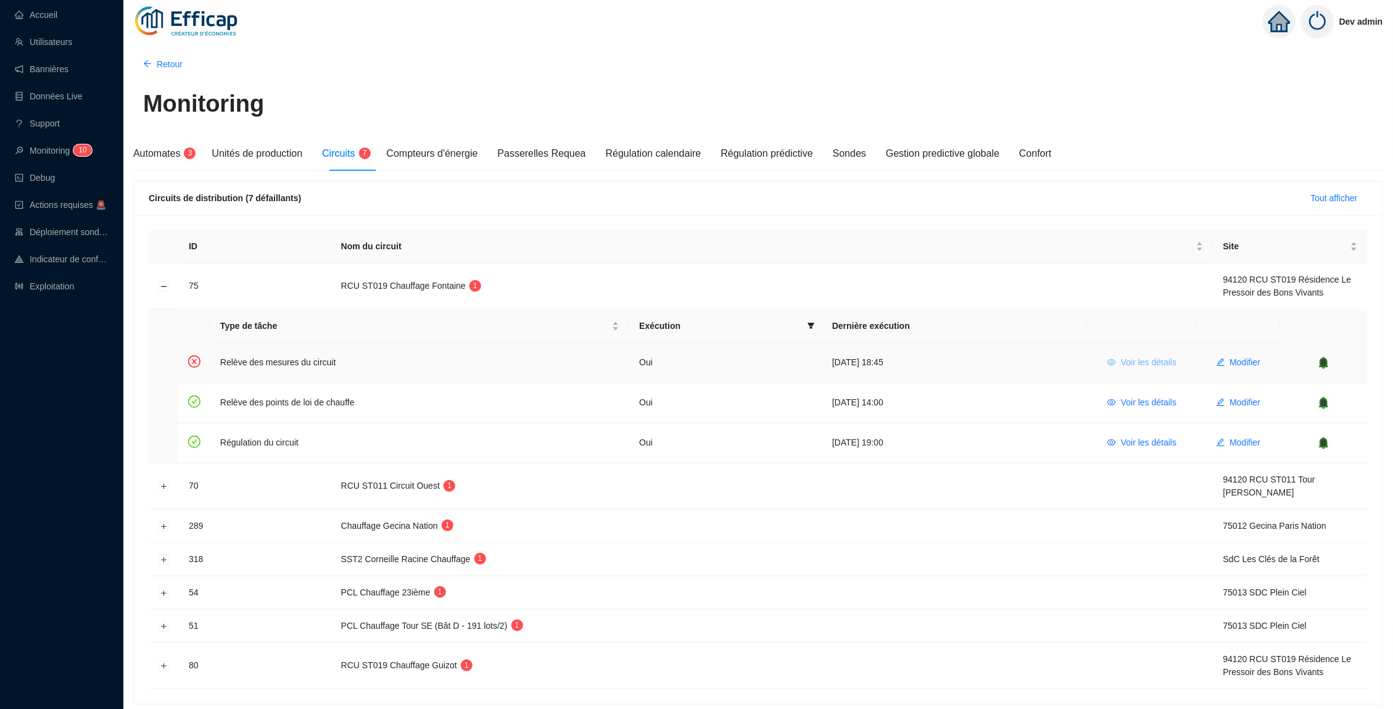
click at [1142, 362] on span "Voir les détails" at bounding box center [1149, 362] width 56 height 13
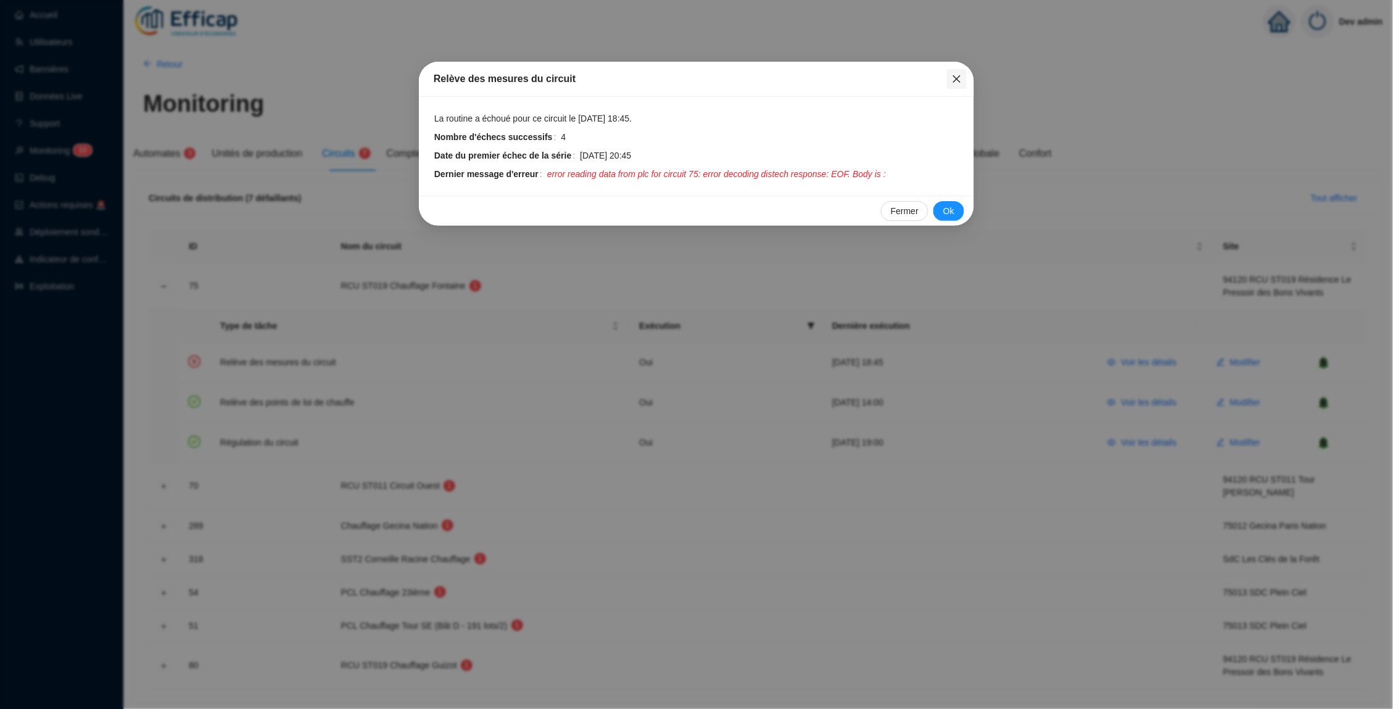
click at [955, 77] on icon "close" at bounding box center [956, 78] width 7 height 7
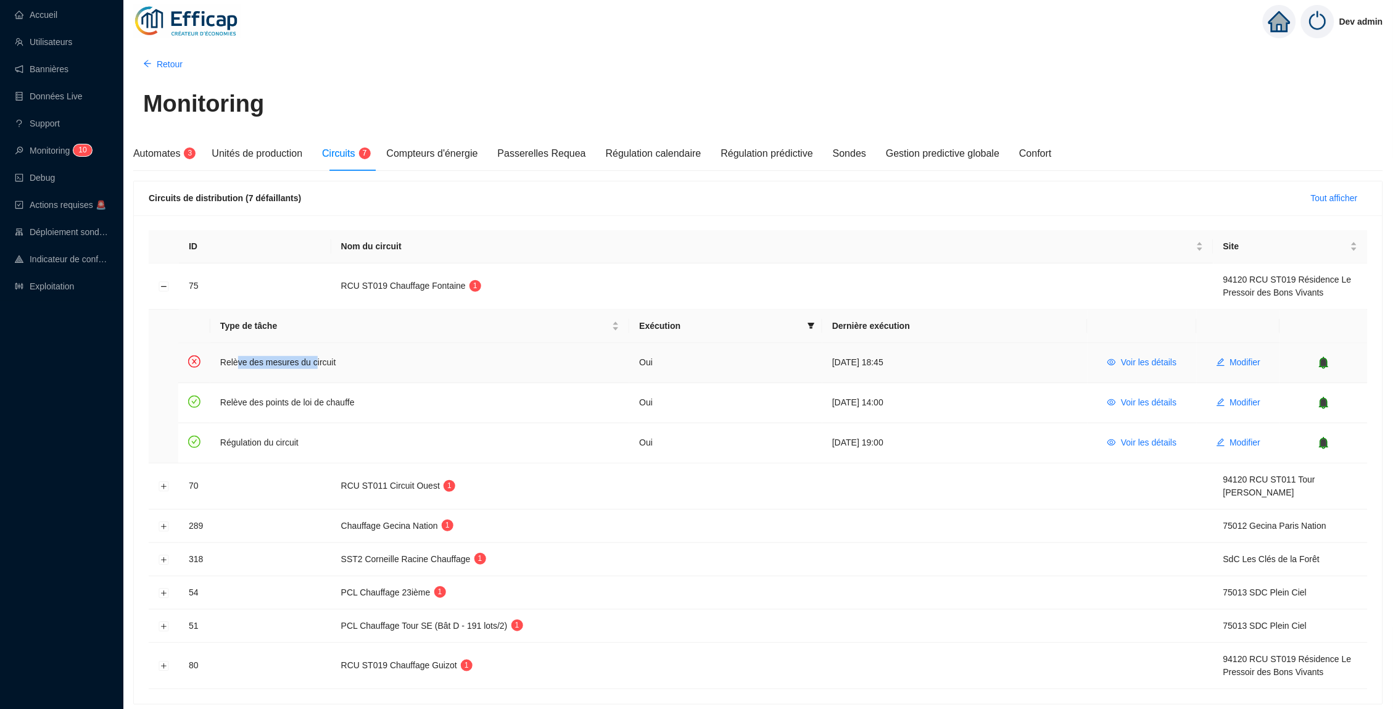
drag, startPoint x: 239, startPoint y: 362, endPoint x: 324, endPoint y: 360, distance: 84.6
click at [323, 361] on td "Relève des mesures du circuit" at bounding box center [419, 363] width 419 height 40
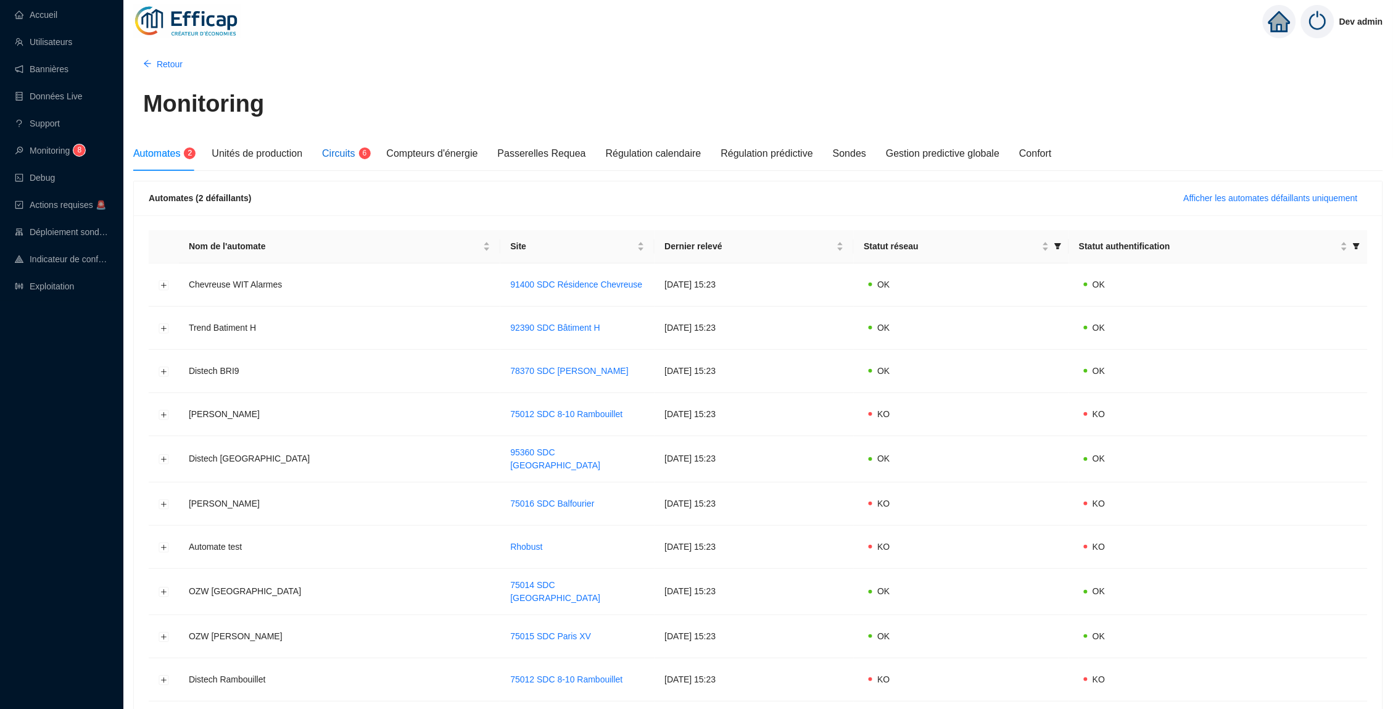
click at [354, 155] on span "Circuits" at bounding box center [338, 153] width 33 height 10
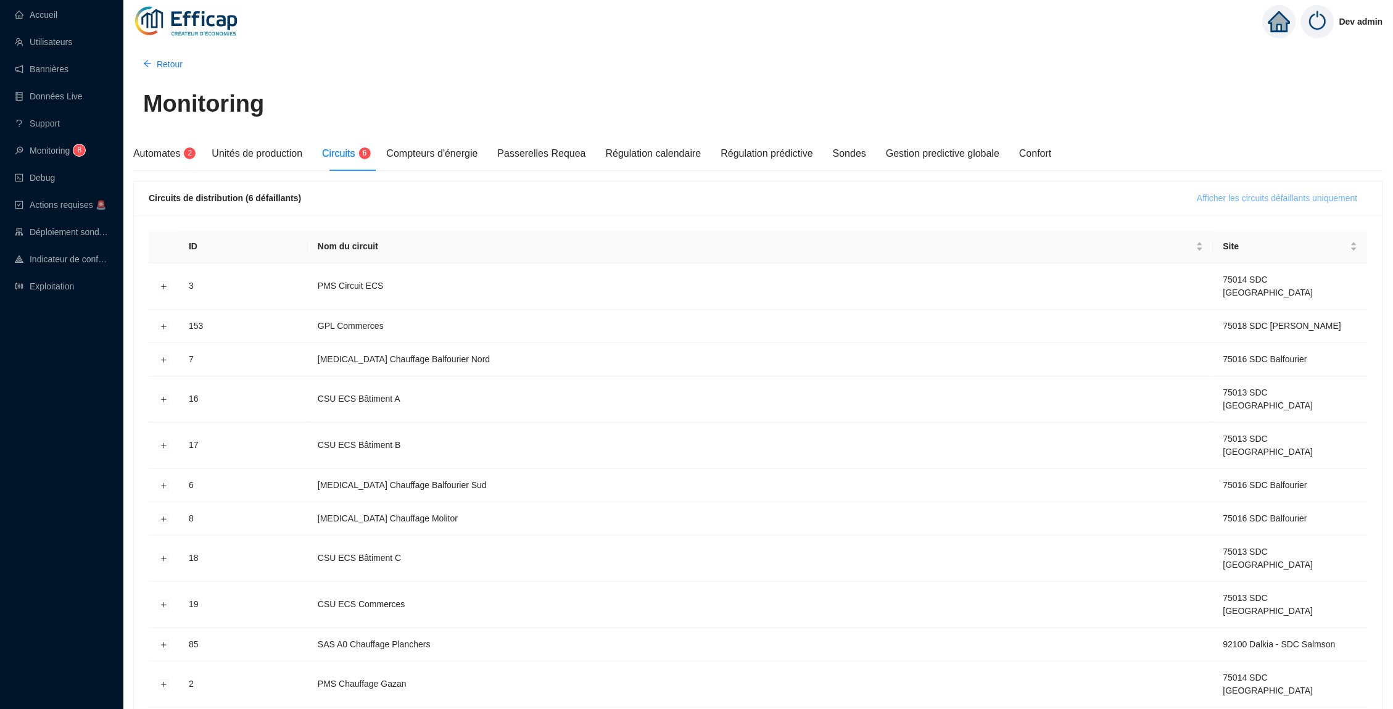
click at [1229, 190] on button "Afficher les circuits défaillants uniquement" at bounding box center [1278, 198] width 180 height 20
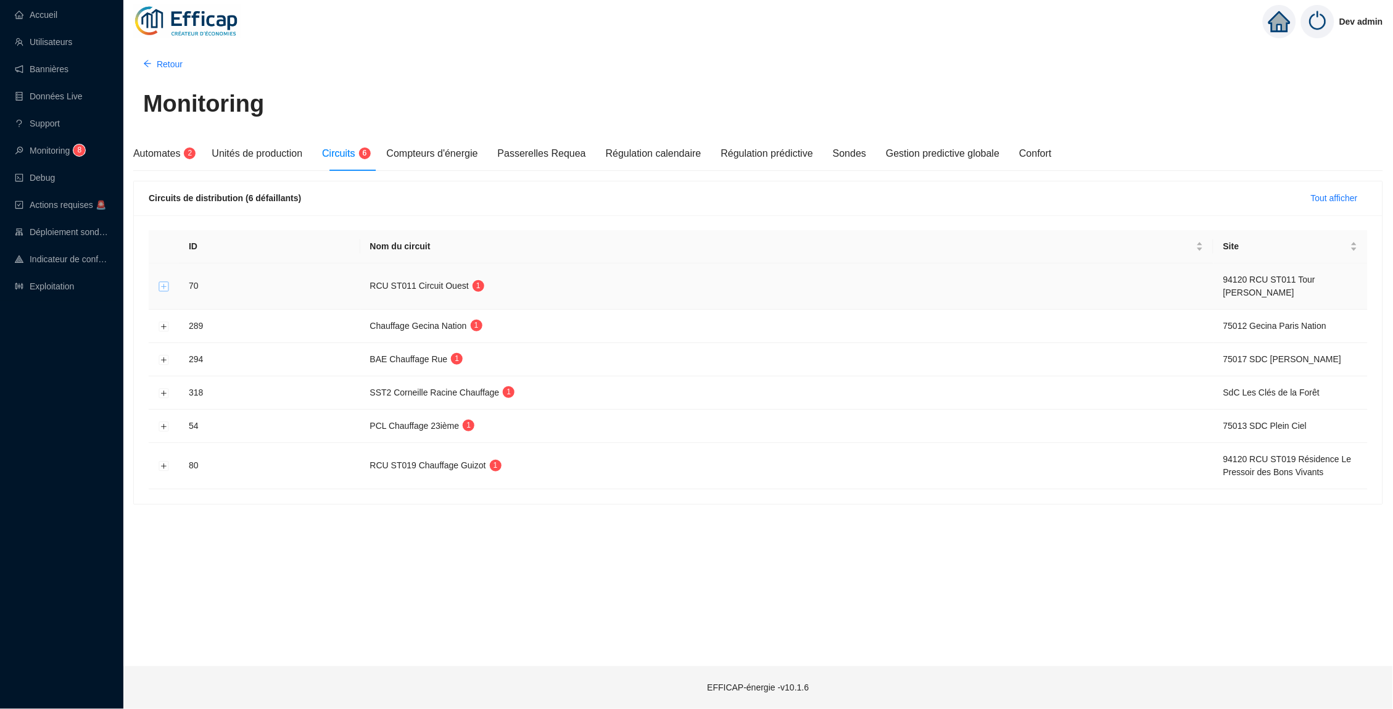
click at [166, 282] on button "Développer la ligne" at bounding box center [164, 287] width 10 height 10
click at [159, 286] on button "Développer la ligne" at bounding box center [164, 287] width 10 height 10
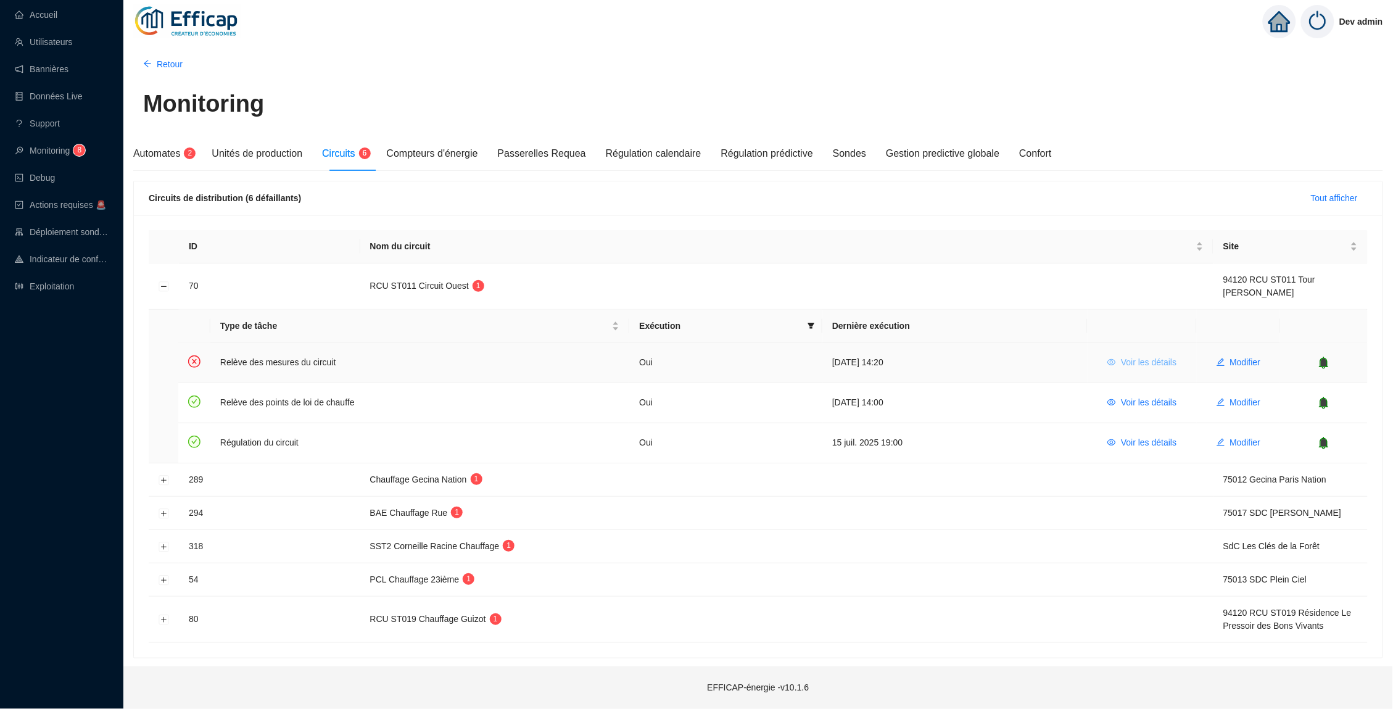
click at [1116, 367] on button "Voir les détails" at bounding box center [1142, 363] width 89 height 20
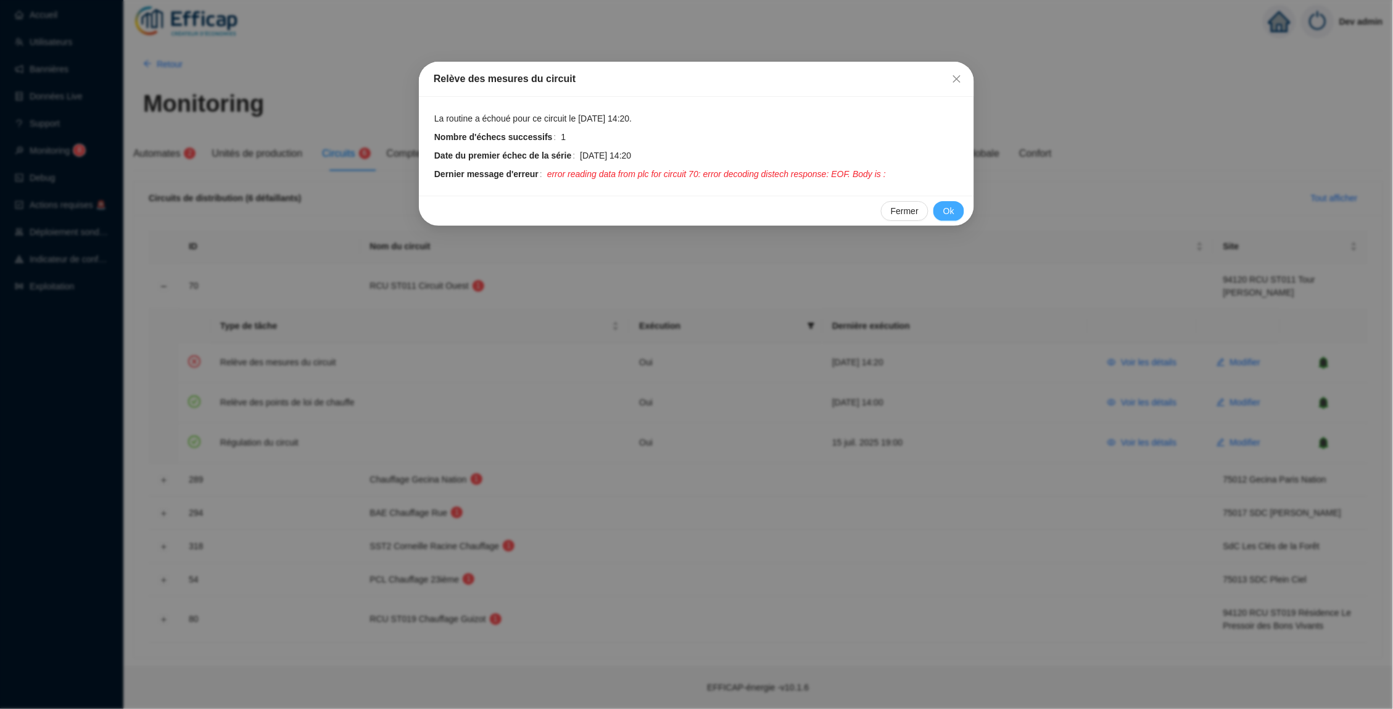
click at [955, 209] on span "Ok" at bounding box center [948, 211] width 11 height 13
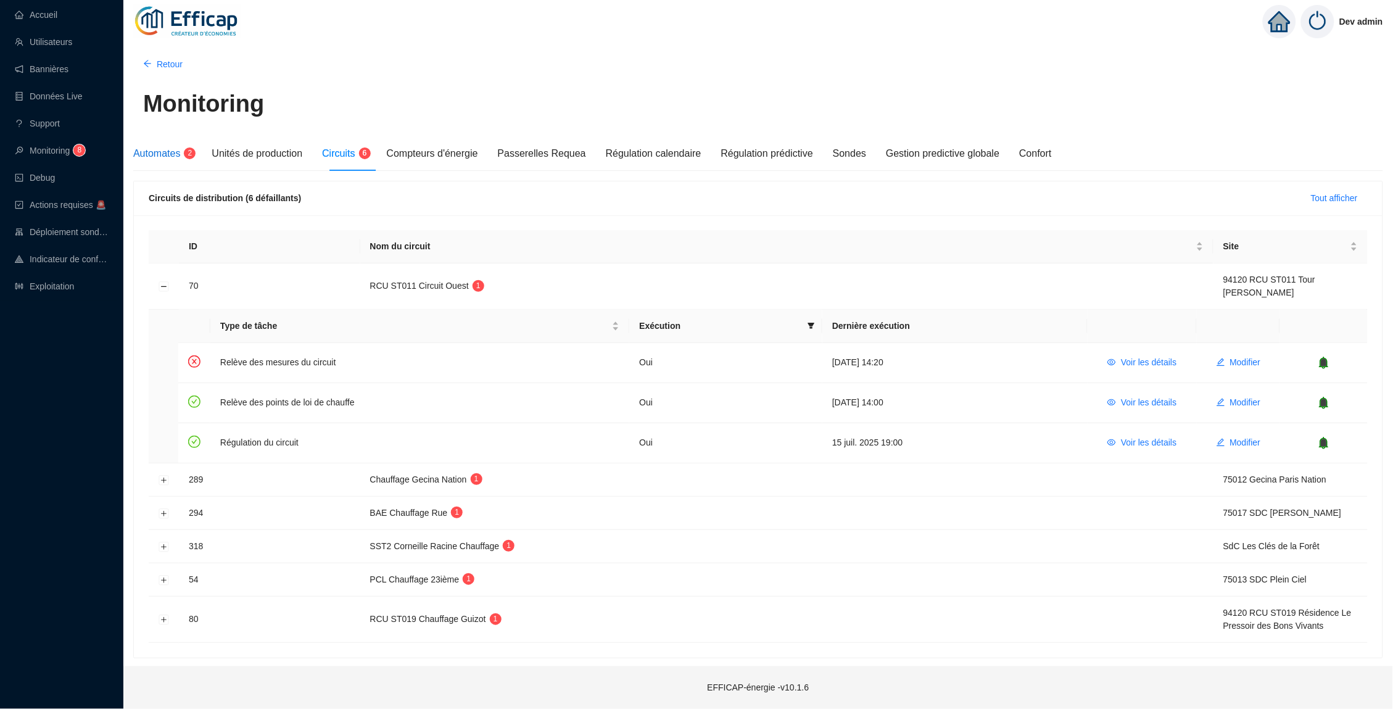
click at [149, 155] on span "Automates" at bounding box center [156, 153] width 47 height 10
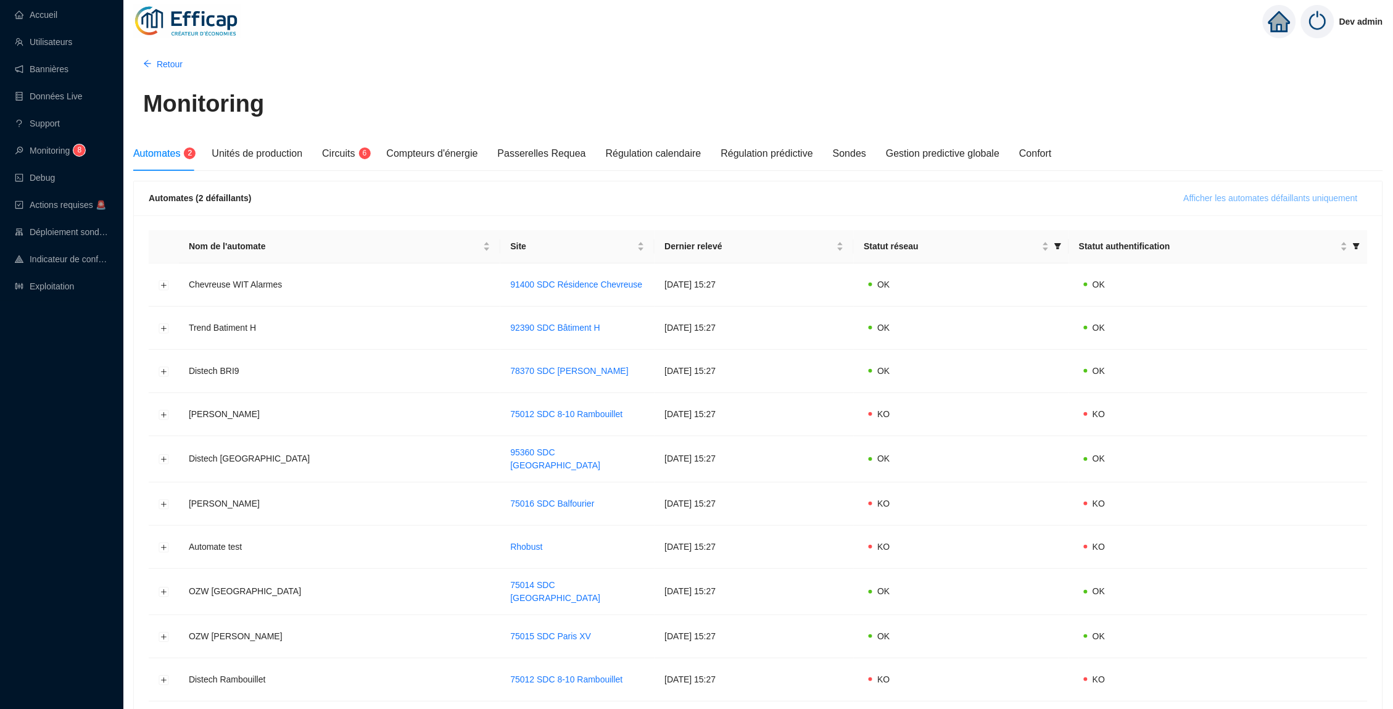
click at [1220, 196] on span "Afficher les automates défaillants uniquement" at bounding box center [1271, 198] width 174 height 13
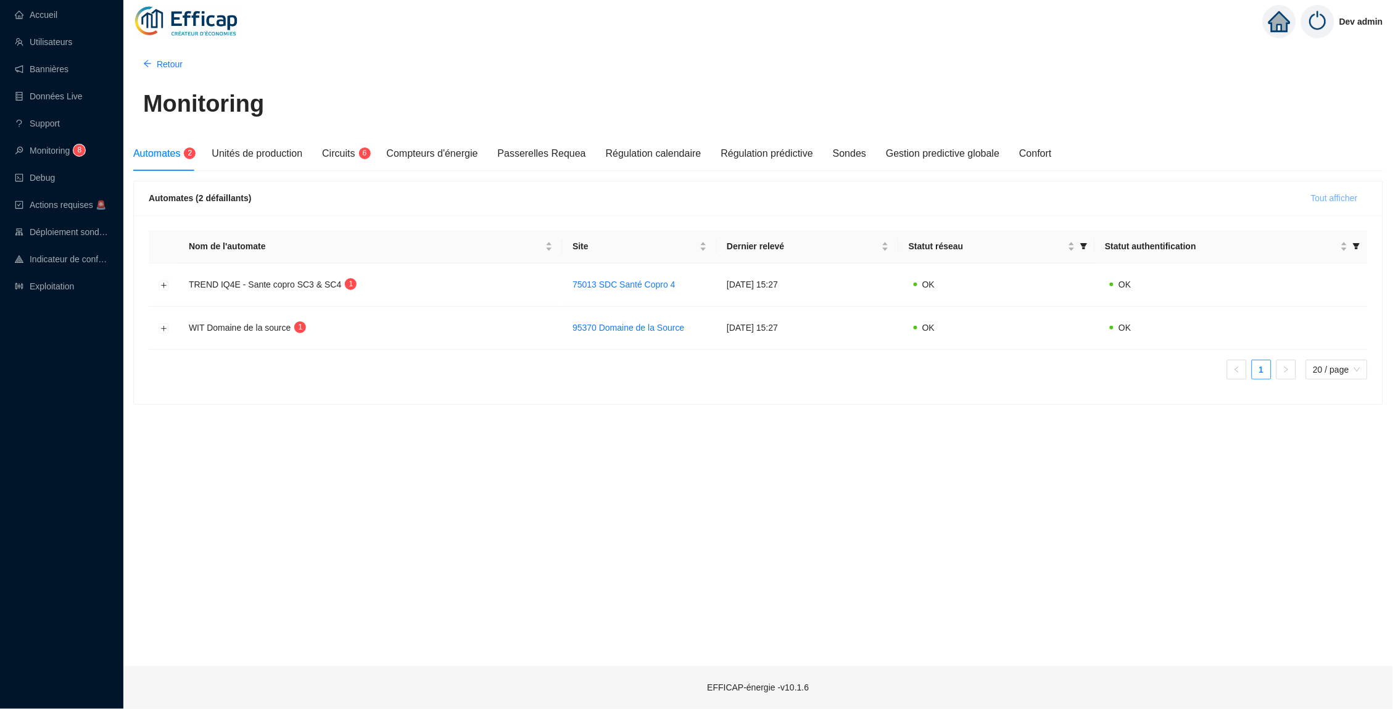
click at [1311, 200] on span "Tout afficher" at bounding box center [1334, 198] width 47 height 13
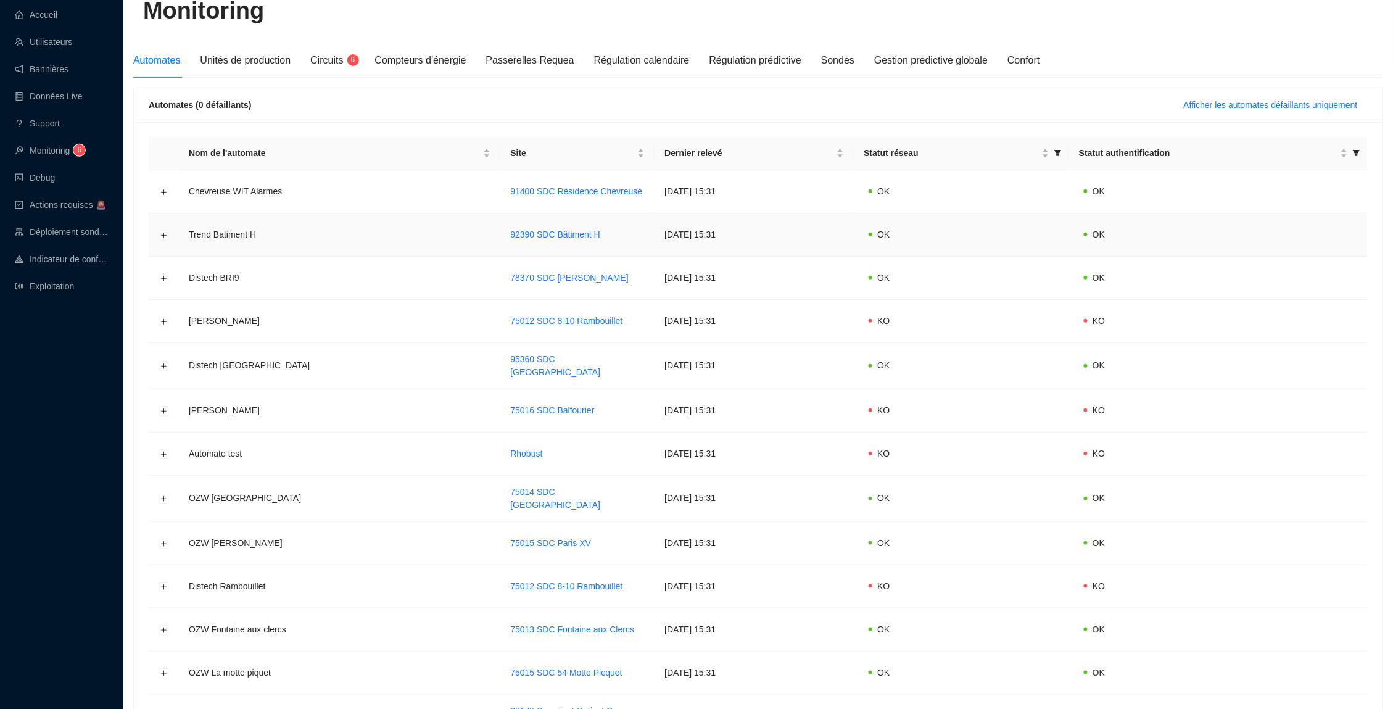
scroll to position [10, 0]
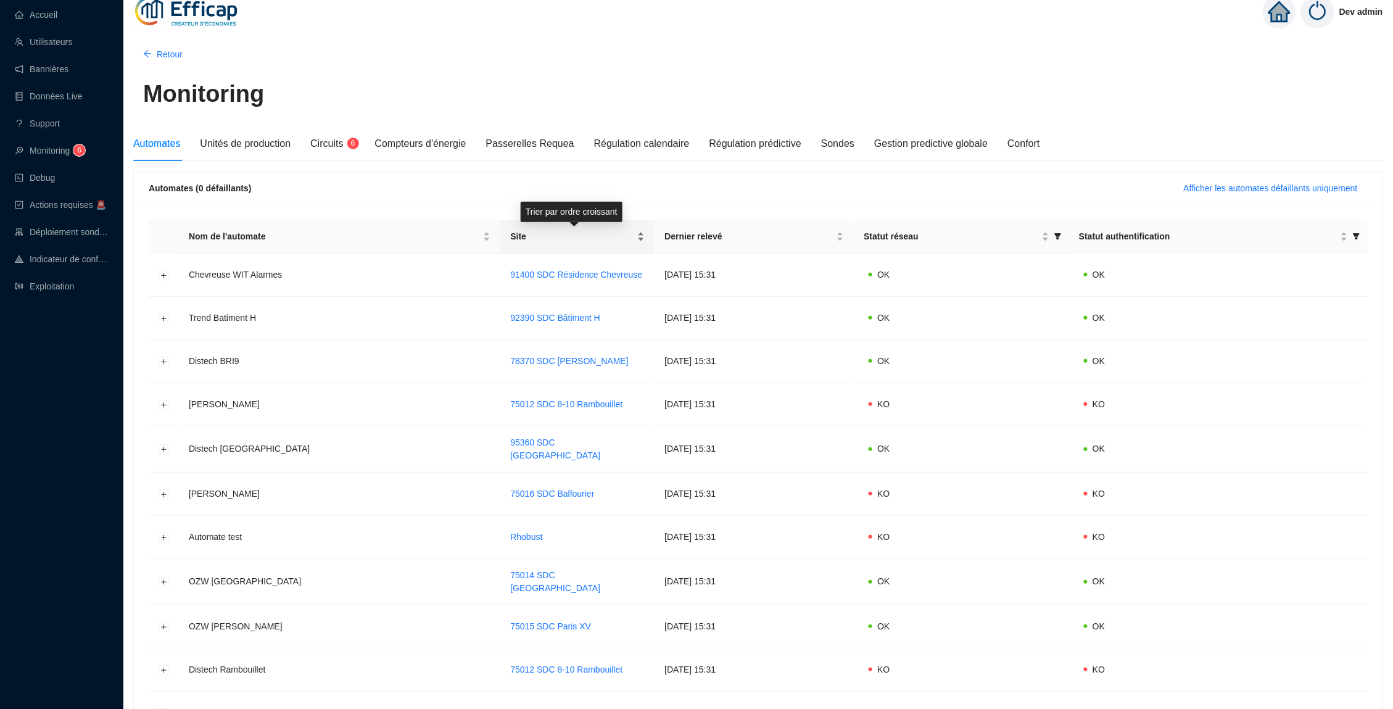
click at [636, 236] on div "Site" at bounding box center [577, 236] width 135 height 13
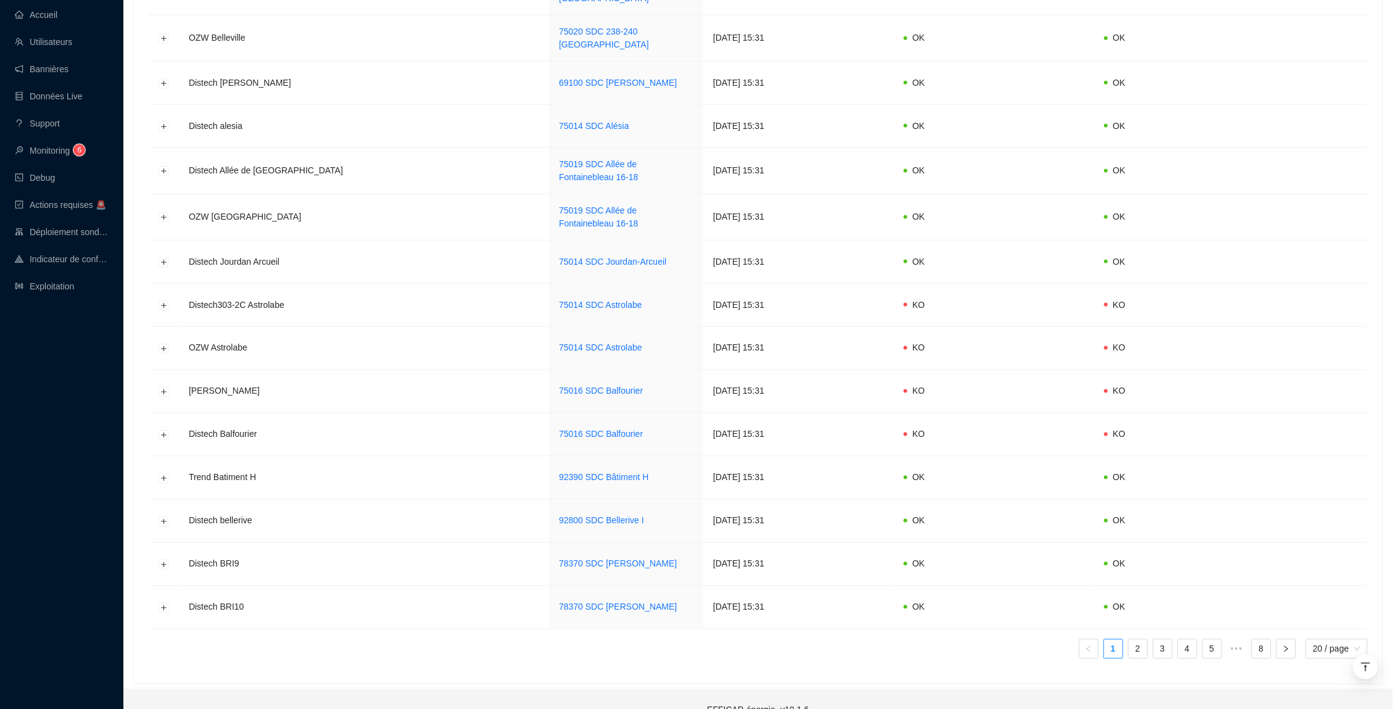
scroll to position [516, 0]
click at [1359, 640] on span "20 / page" at bounding box center [1337, 649] width 47 height 19
click at [1331, 707] on div "100 / page" at bounding box center [1338, 713] width 45 height 13
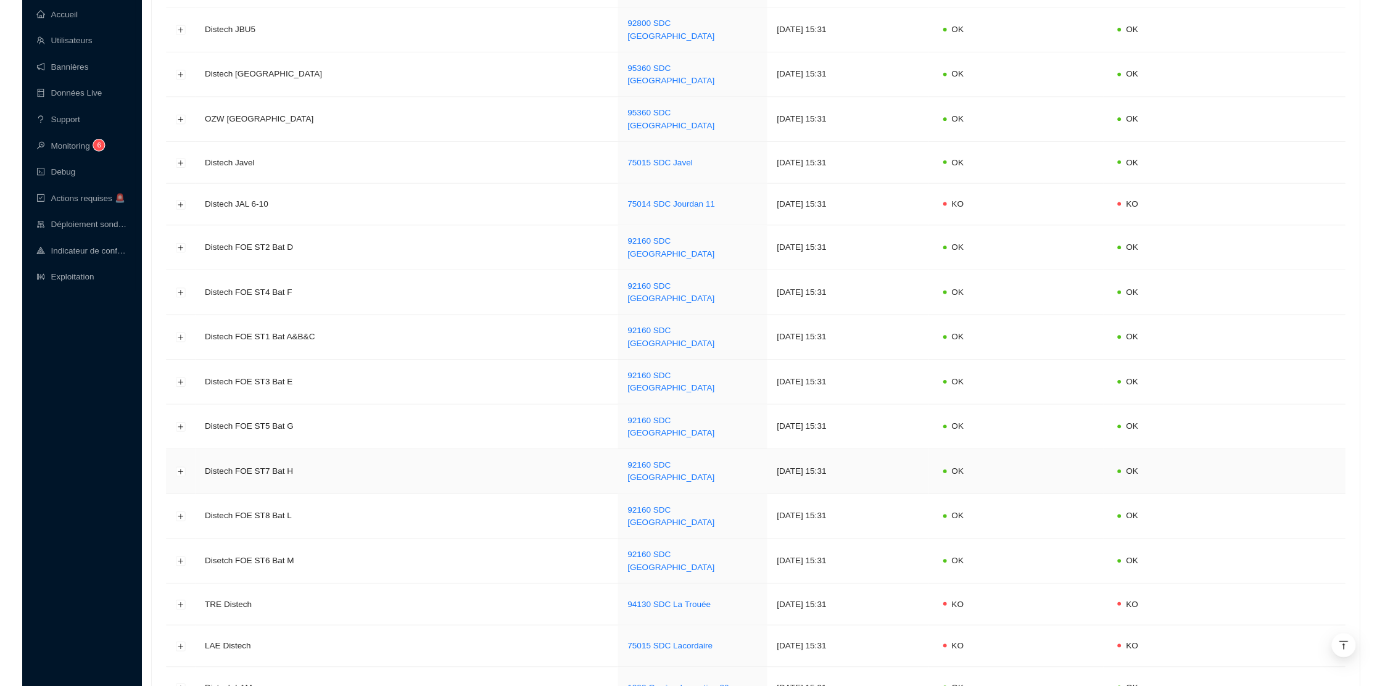
scroll to position [3959, 0]
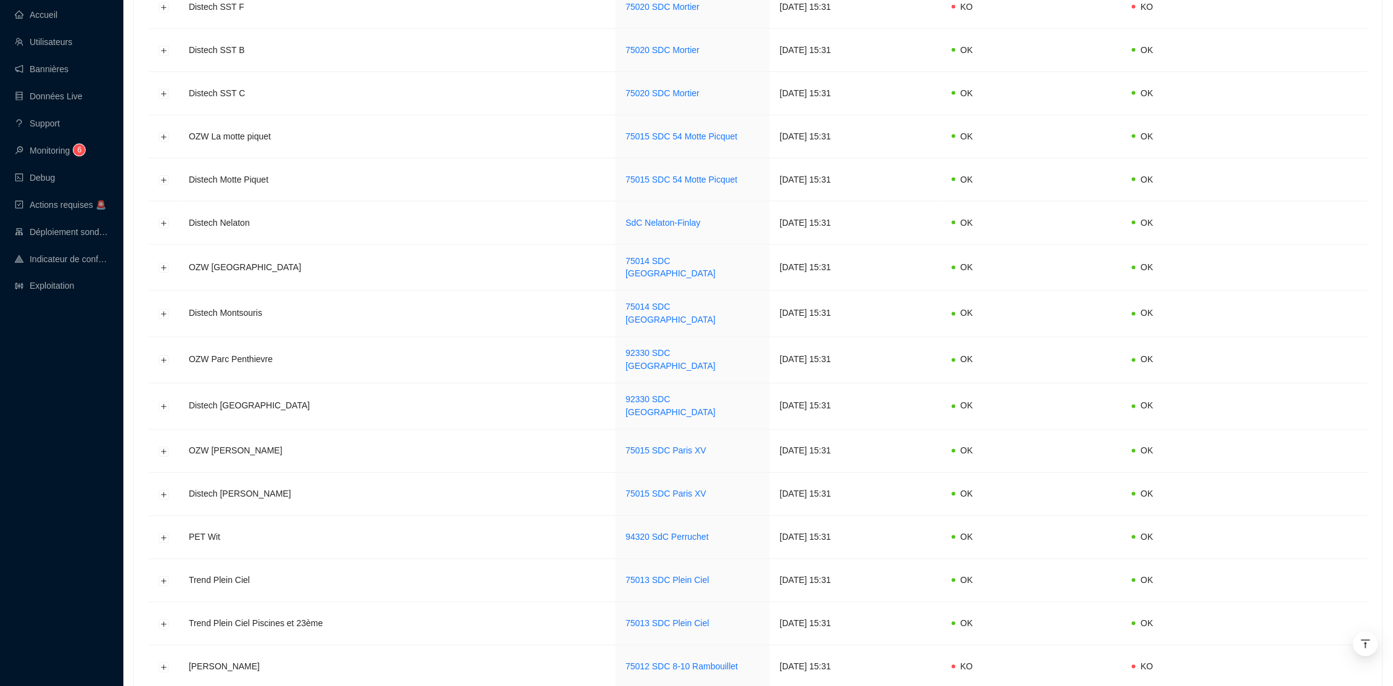
type input "x"
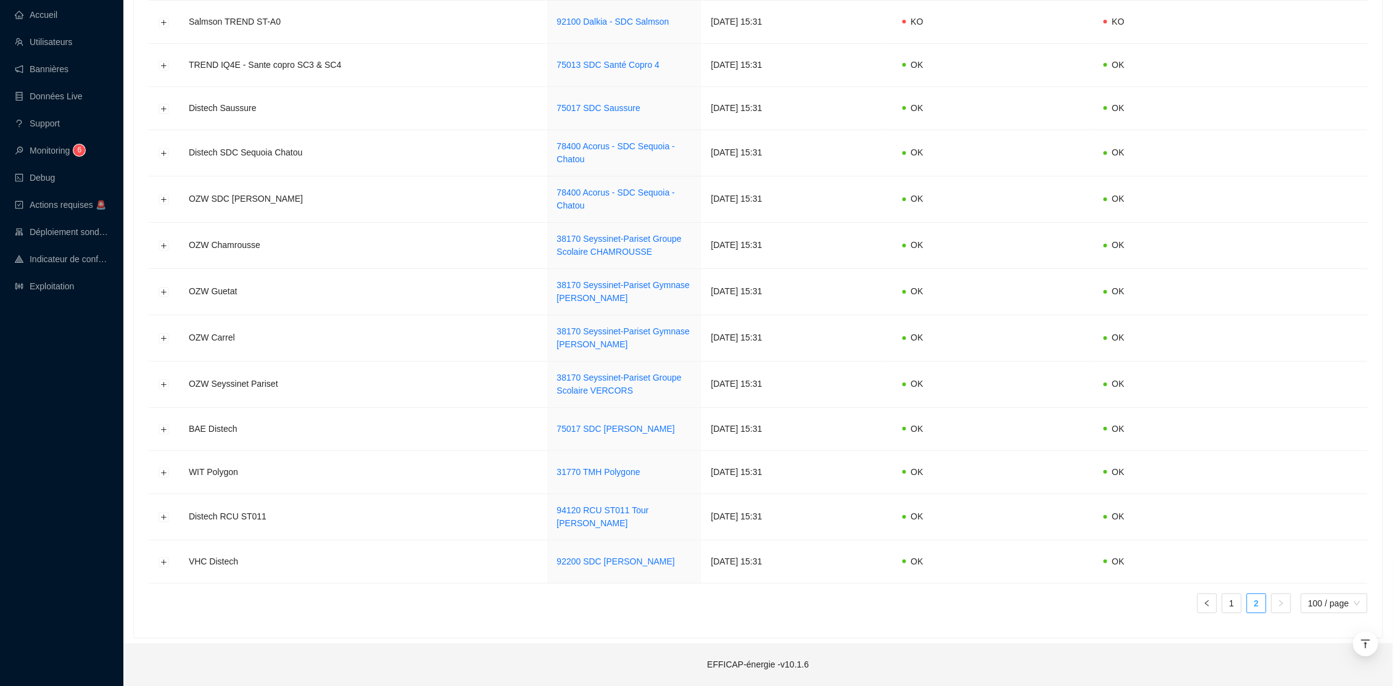
scroll to position [1474, 0]
click at [167, 517] on button "Développer la ligne" at bounding box center [164, 522] width 10 height 10
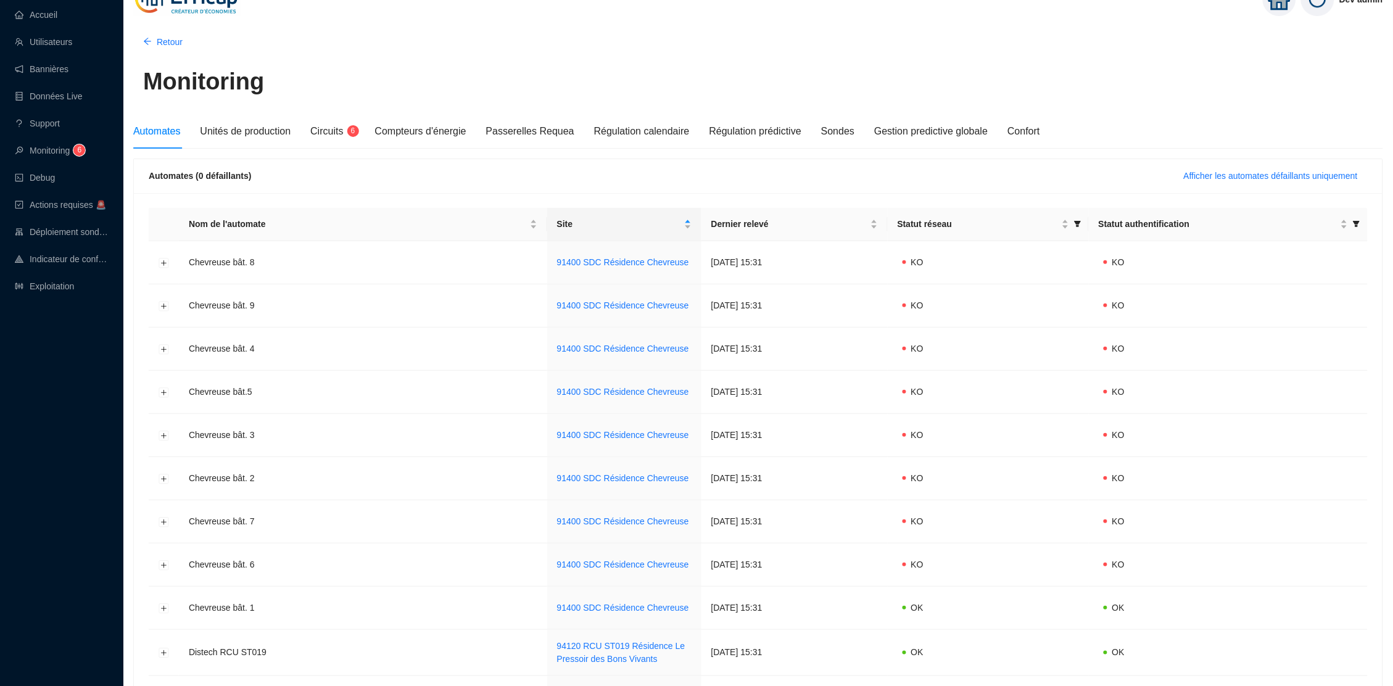
scroll to position [27, 0]
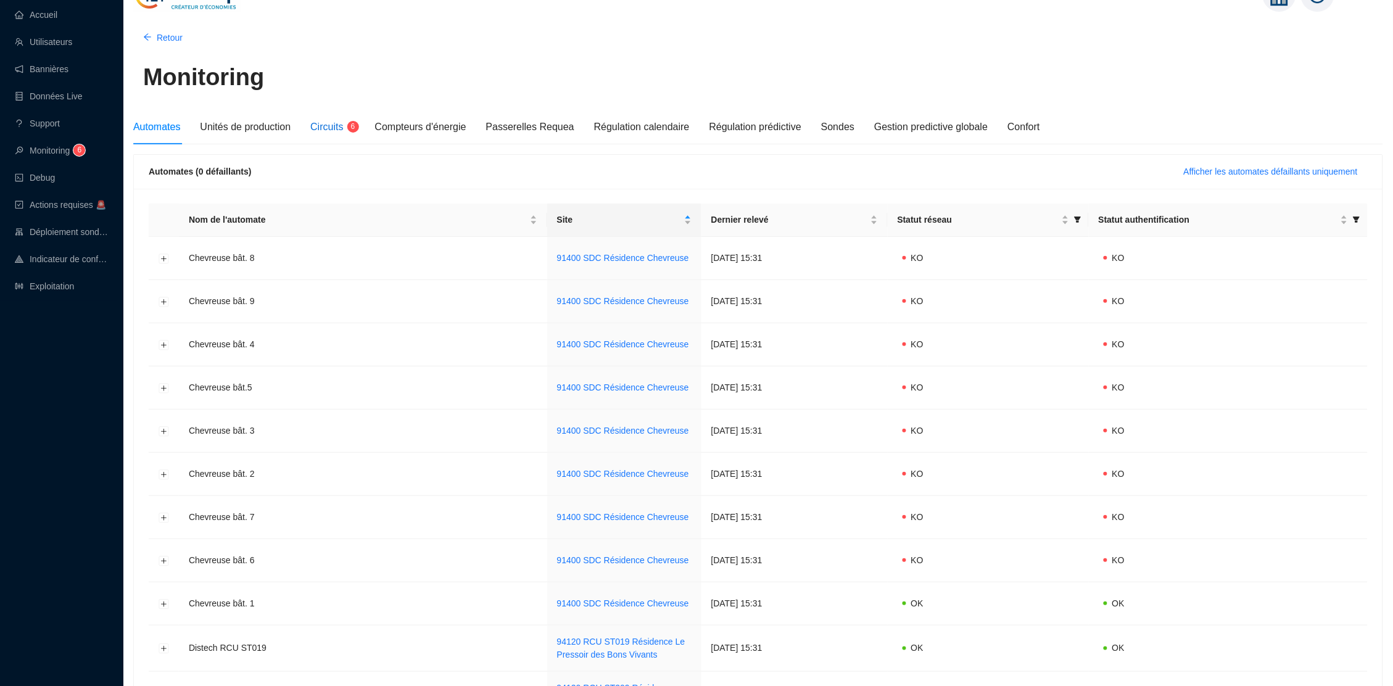
click at [343, 122] on span "Circuits" at bounding box center [326, 127] width 33 height 10
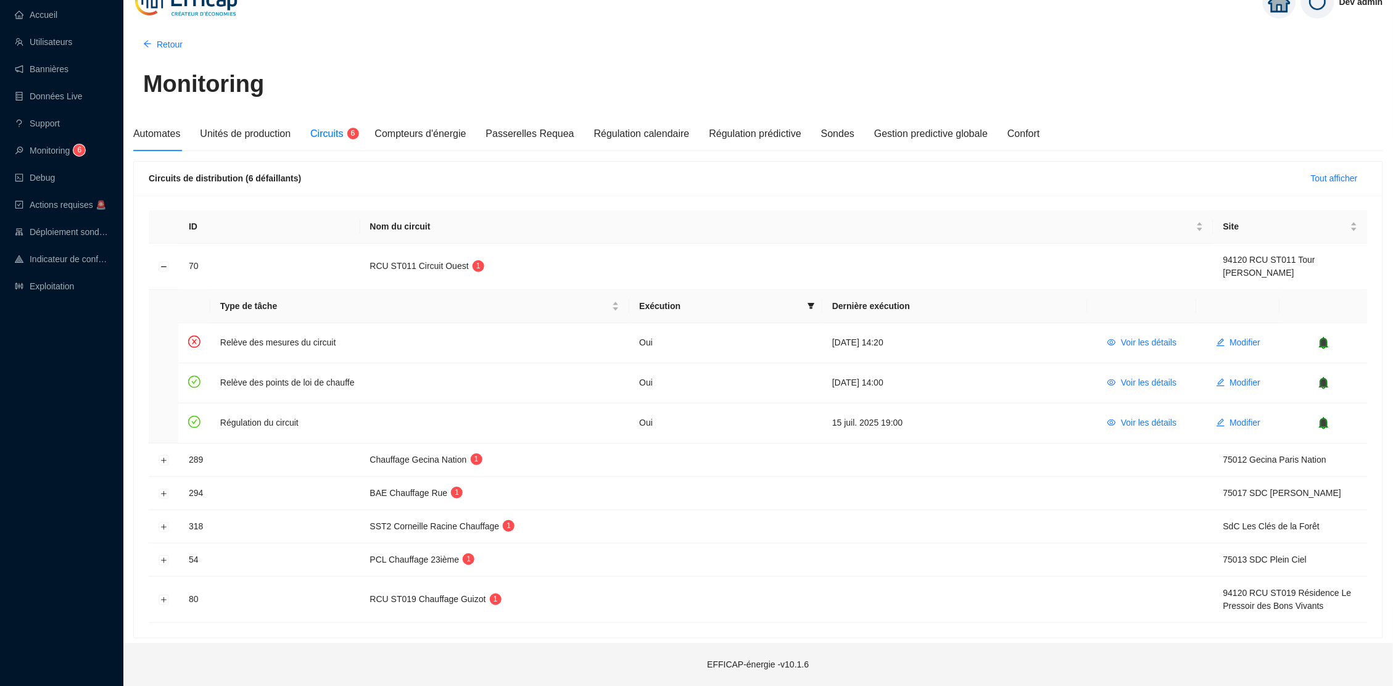
scroll to position [14, 0]
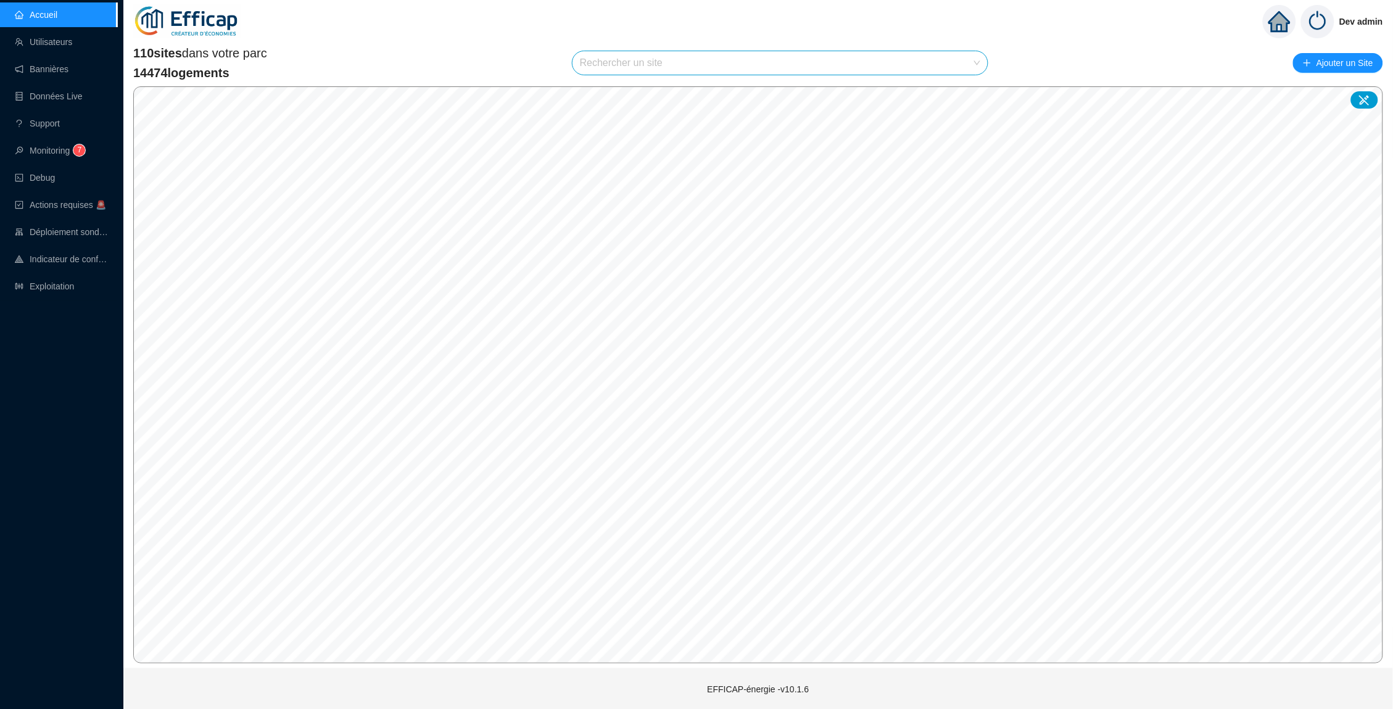
click at [610, 61] on input "search" at bounding box center [774, 62] width 389 height 23
click at [675, 57] on input "cru" at bounding box center [774, 62] width 389 height 23
type input "c"
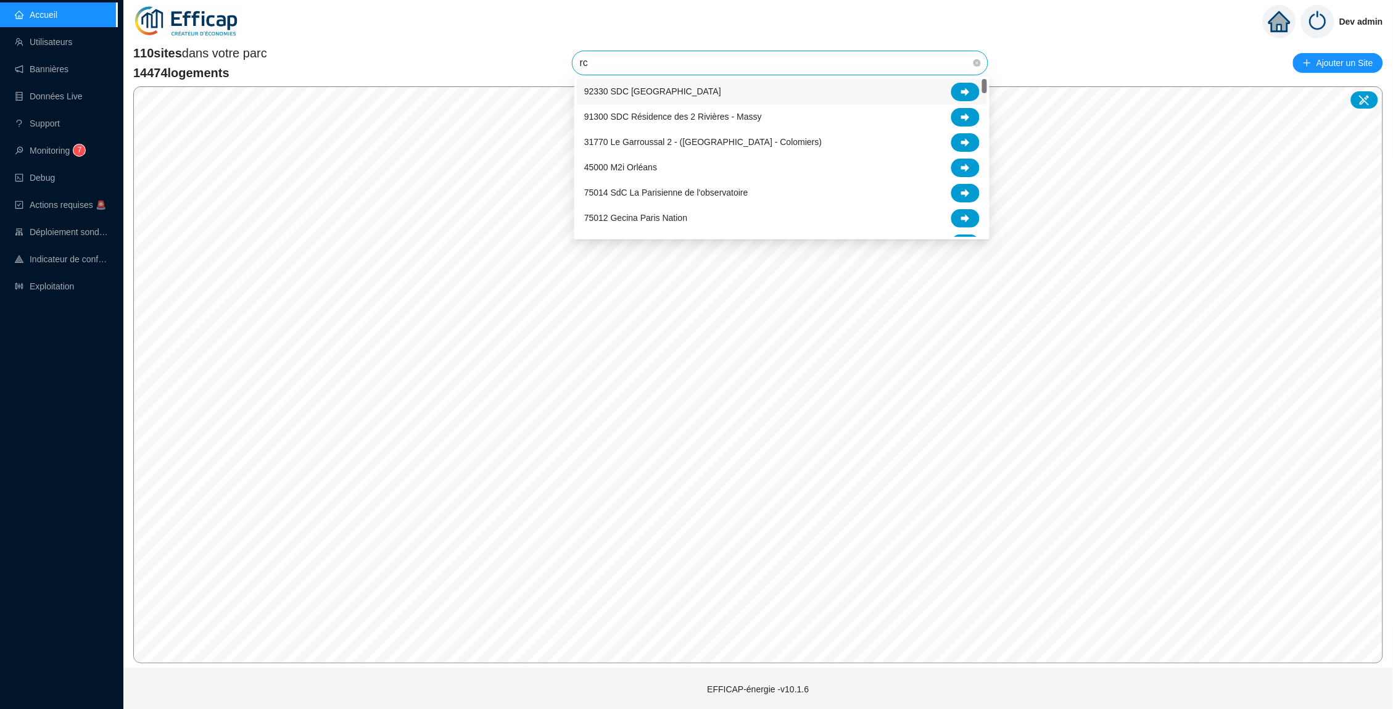
type input "rcu"
click at [967, 195] on icon at bounding box center [965, 193] width 9 height 8
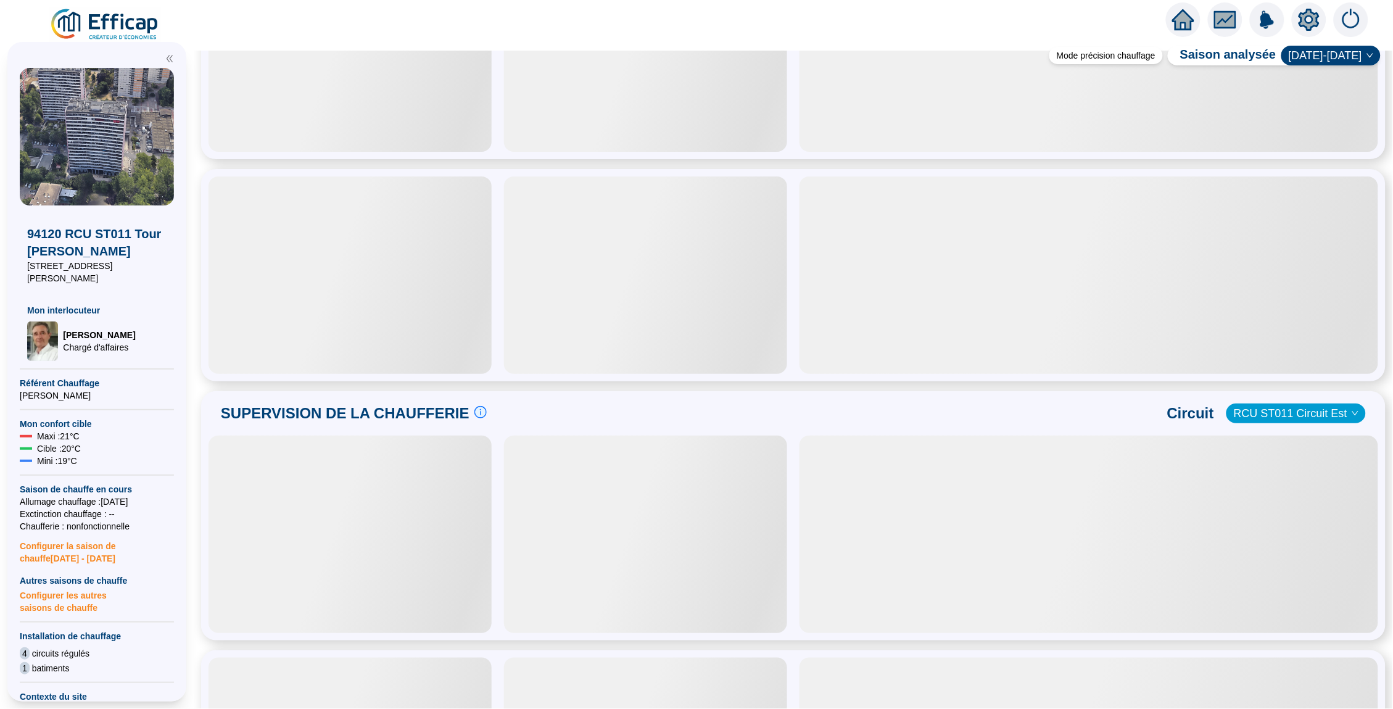
scroll to position [404, 0]
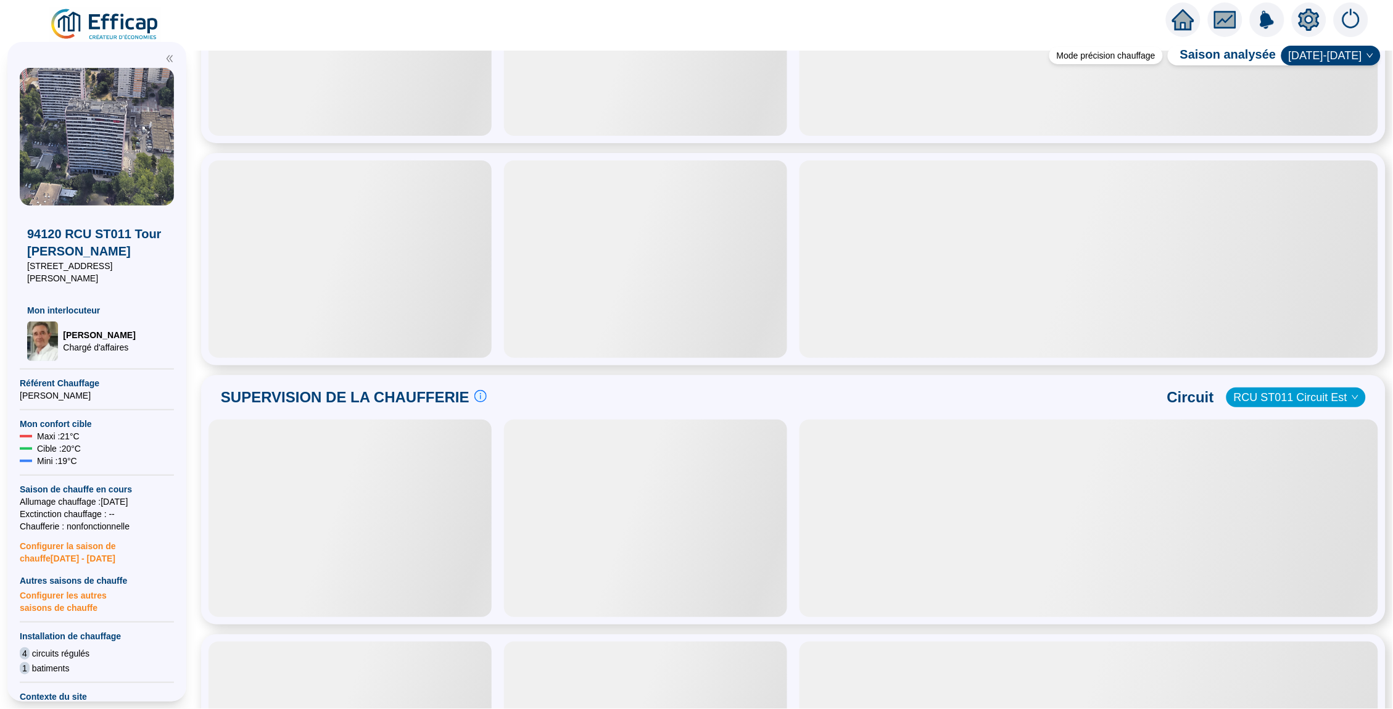
click at [1303, 409] on div "SUPERVISION DE LA CHAUFFERIE Suivre les paramètres en chaufferie en direct c'es…" at bounding box center [794, 398] width 1170 height 30
click at [1303, 404] on span "RCU ST011 Circuit Est" at bounding box center [1296, 397] width 125 height 19
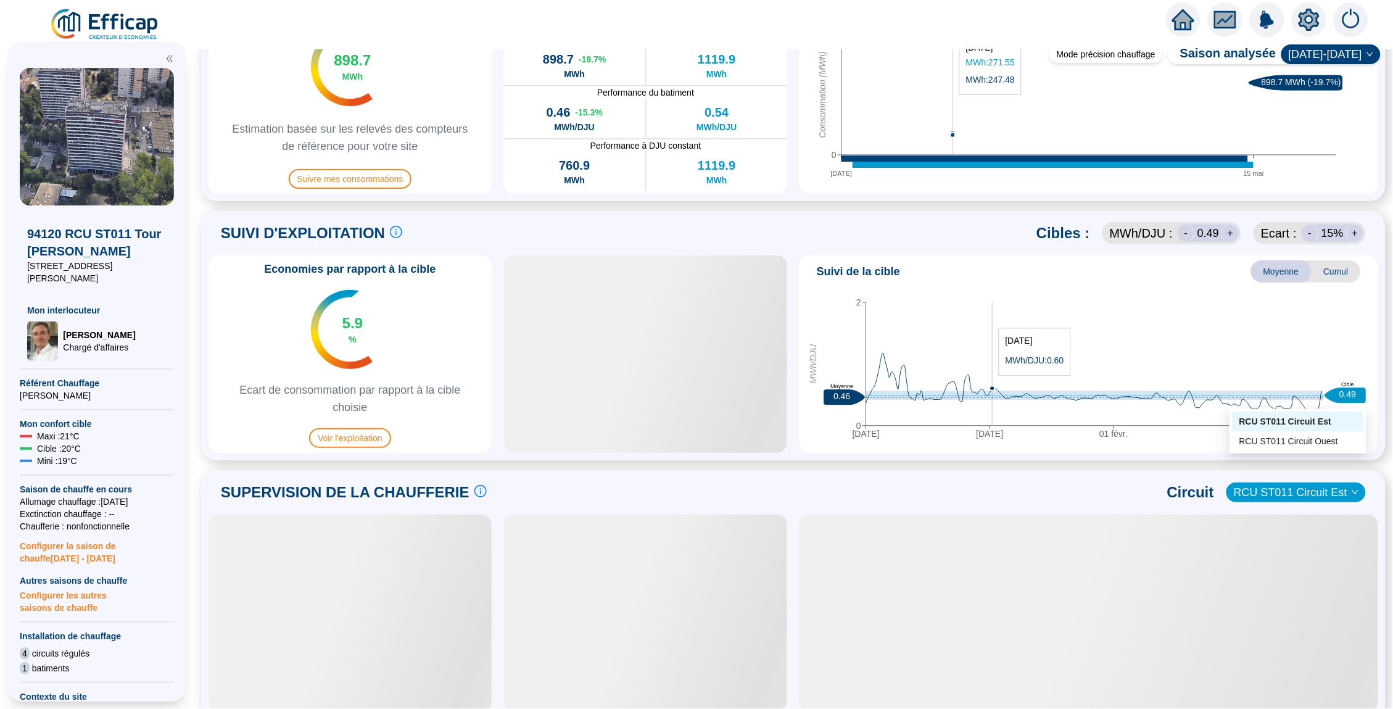
click at [992, 382] on icon "[DATE] déc. [DATE] mai 0 2 MWh/DJU 0.46 Moyenne 0.49 Cible" at bounding box center [1089, 367] width 569 height 154
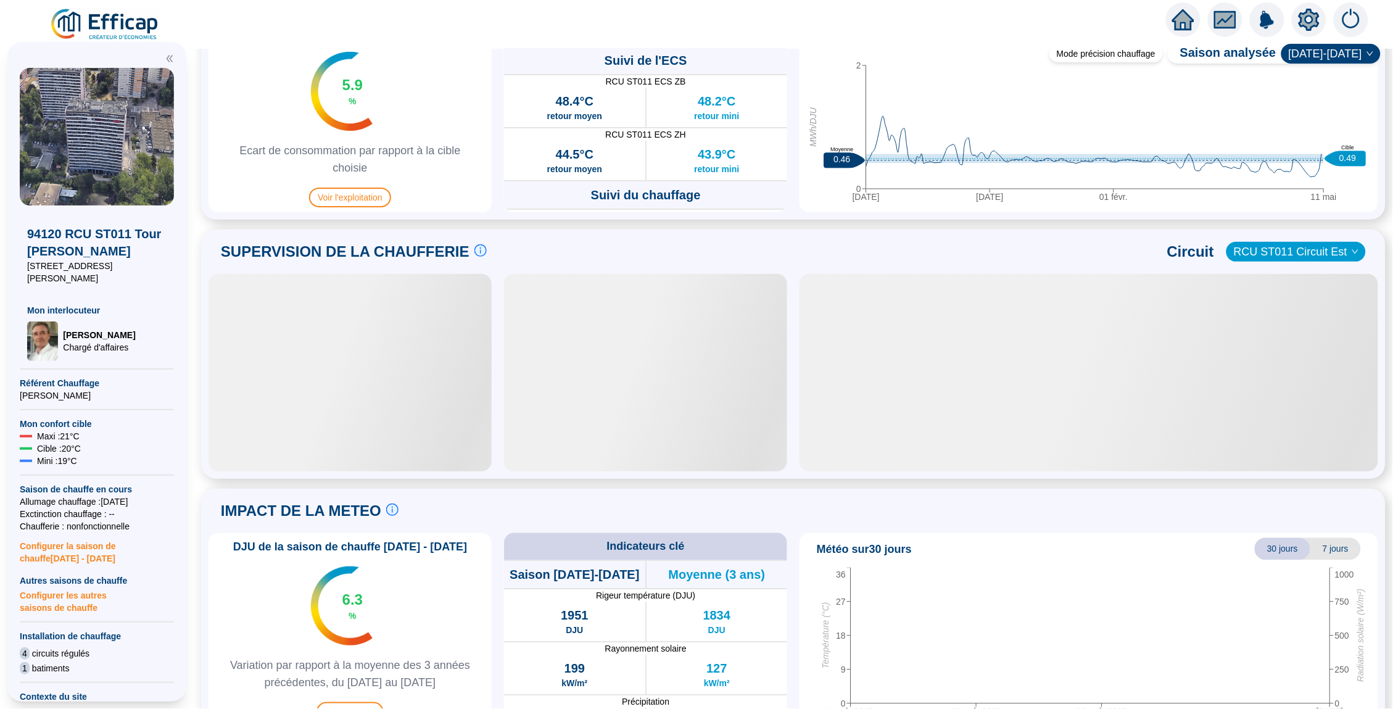
scroll to position [650, 0]
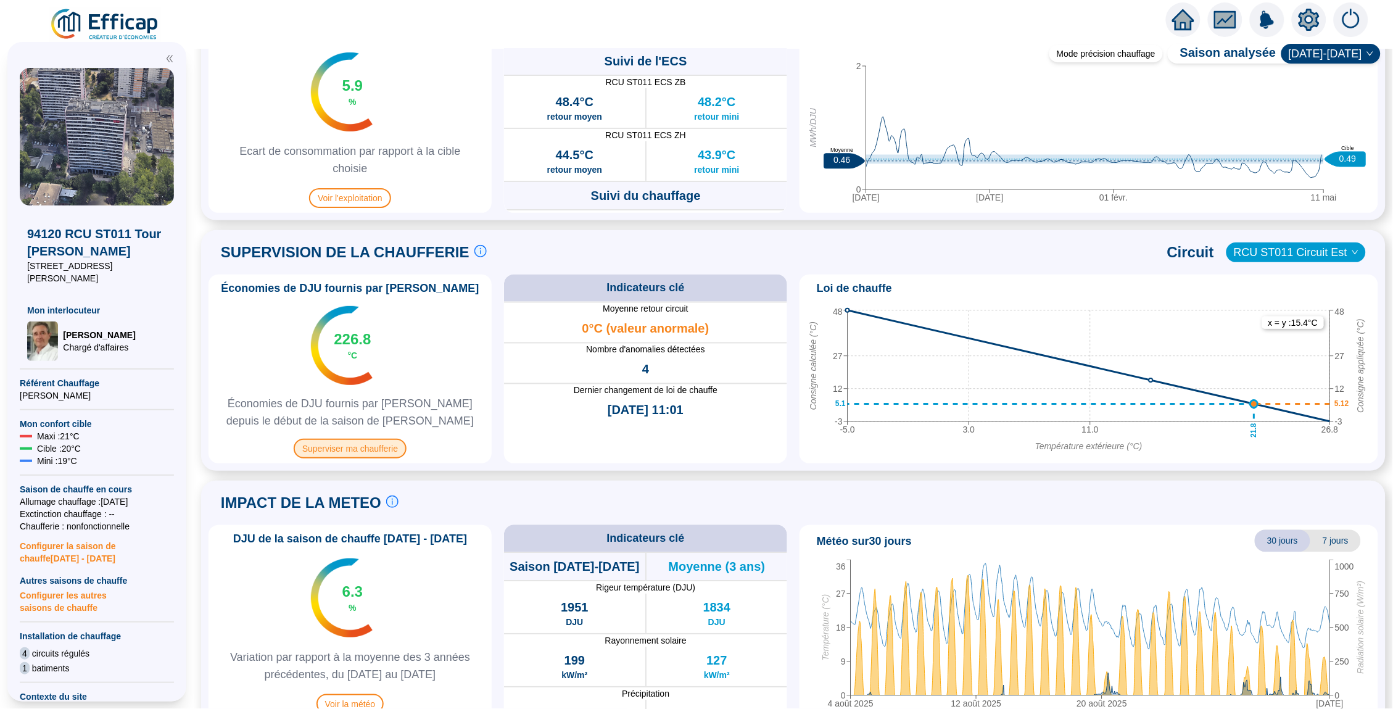
click at [368, 454] on span "Superviser ma chaufferie" at bounding box center [350, 449] width 113 height 20
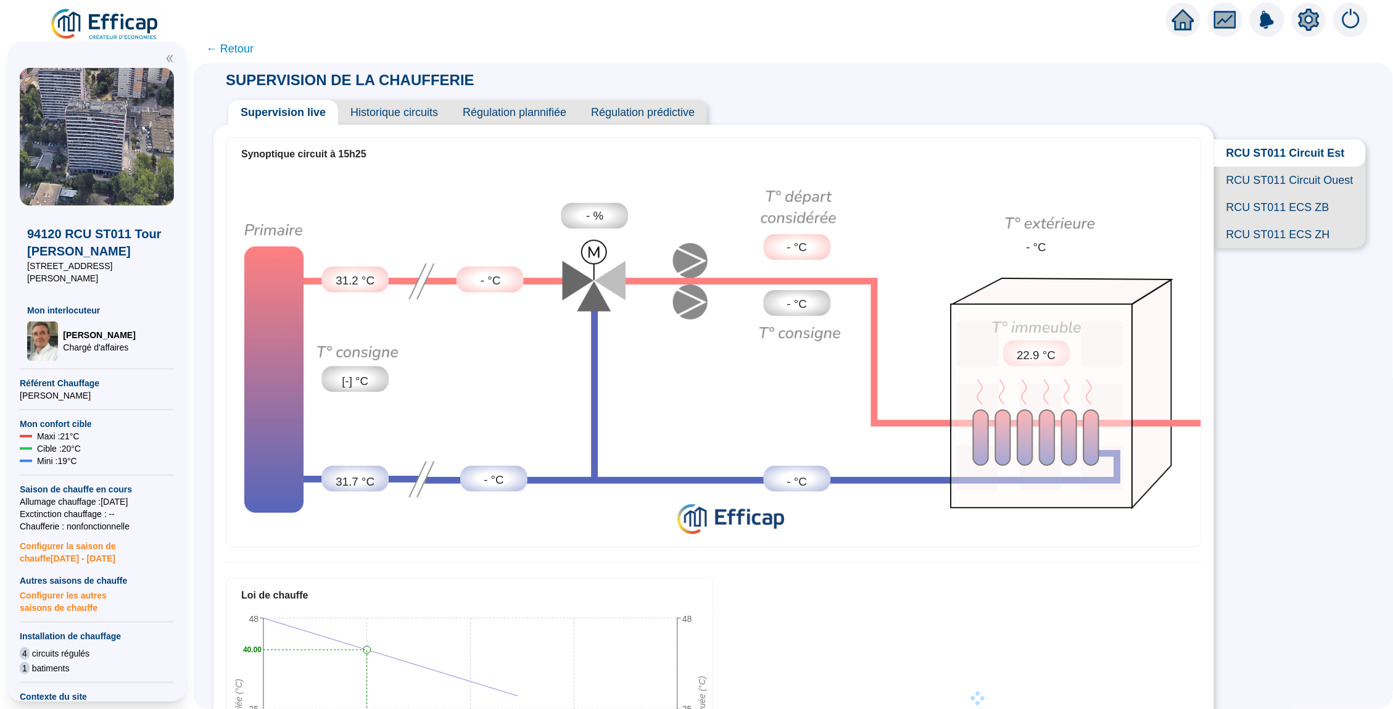
click at [1272, 183] on span "RCU ST011 Circuit Ouest" at bounding box center [1290, 180] width 152 height 27
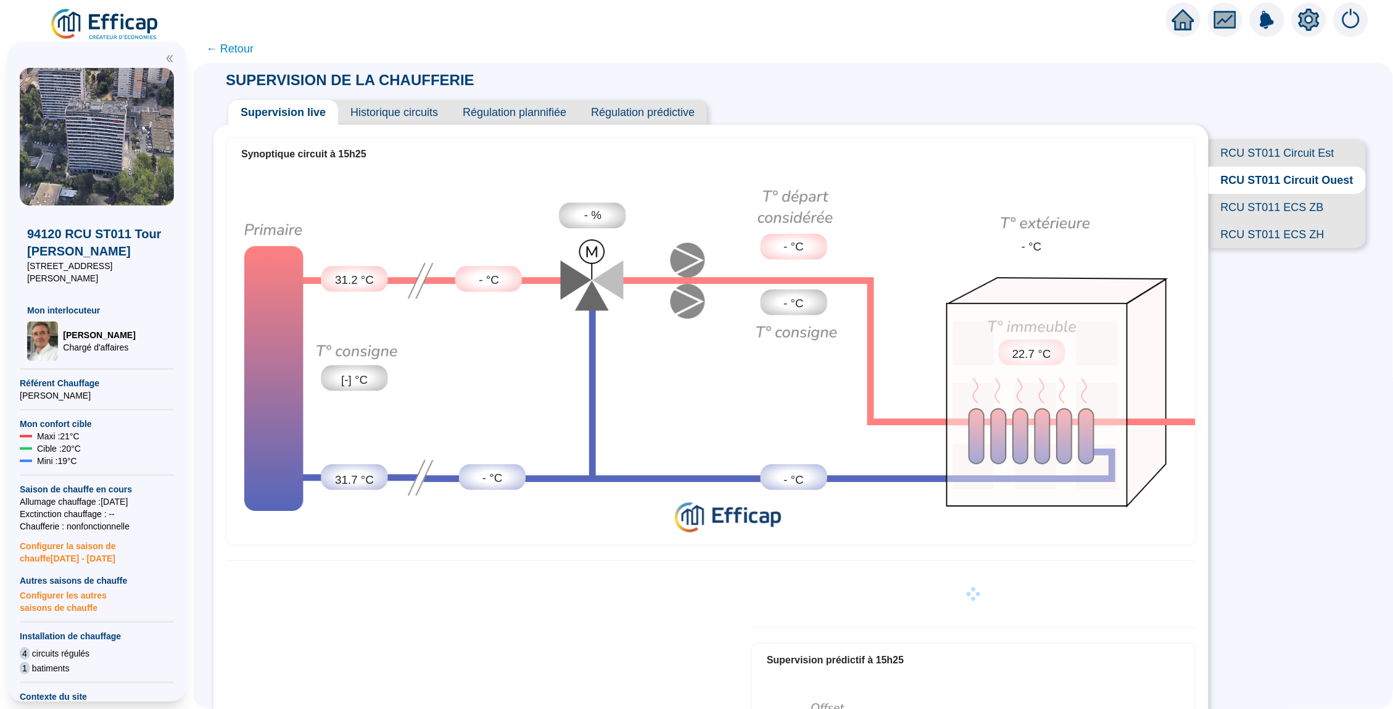
click at [405, 112] on span "Historique circuits" at bounding box center [394, 112] width 112 height 25
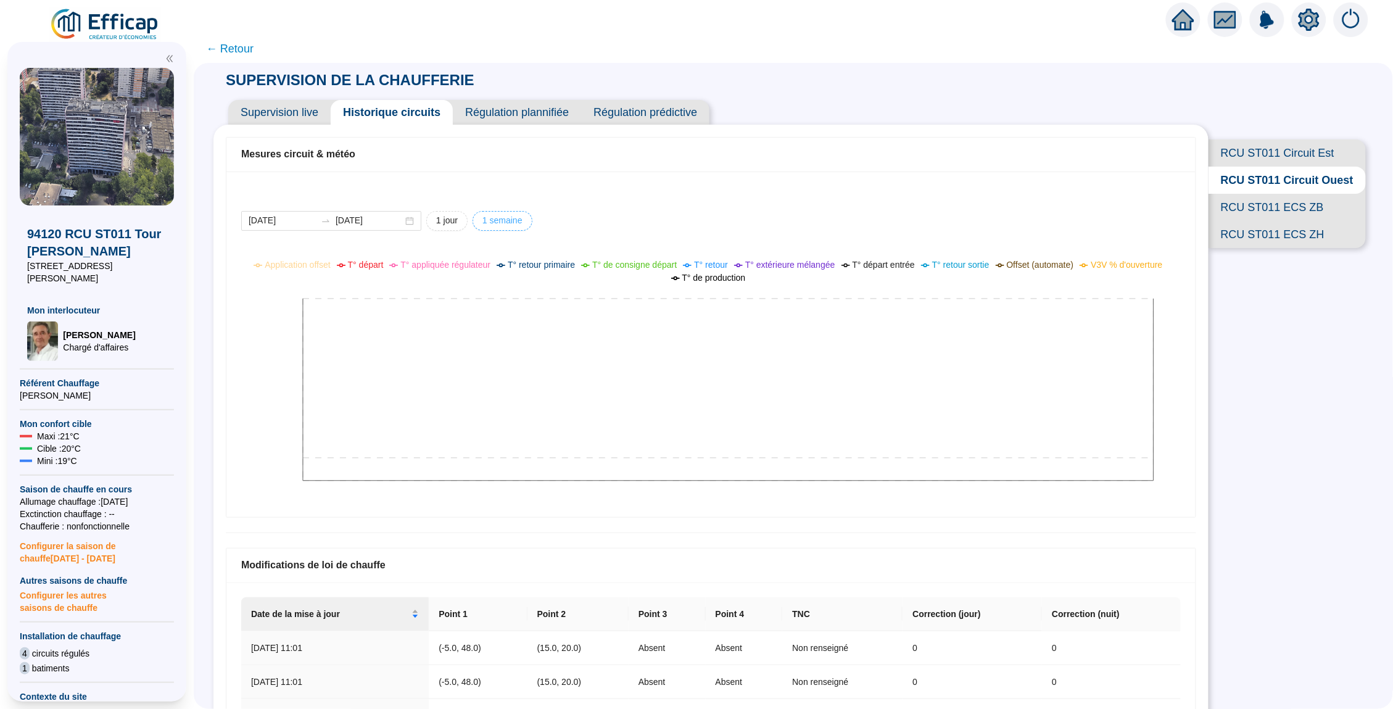
click at [458, 221] on span "1 semaine" at bounding box center [447, 220] width 22 height 13
click at [307, 223] on input "[DATE]" at bounding box center [282, 220] width 67 height 13
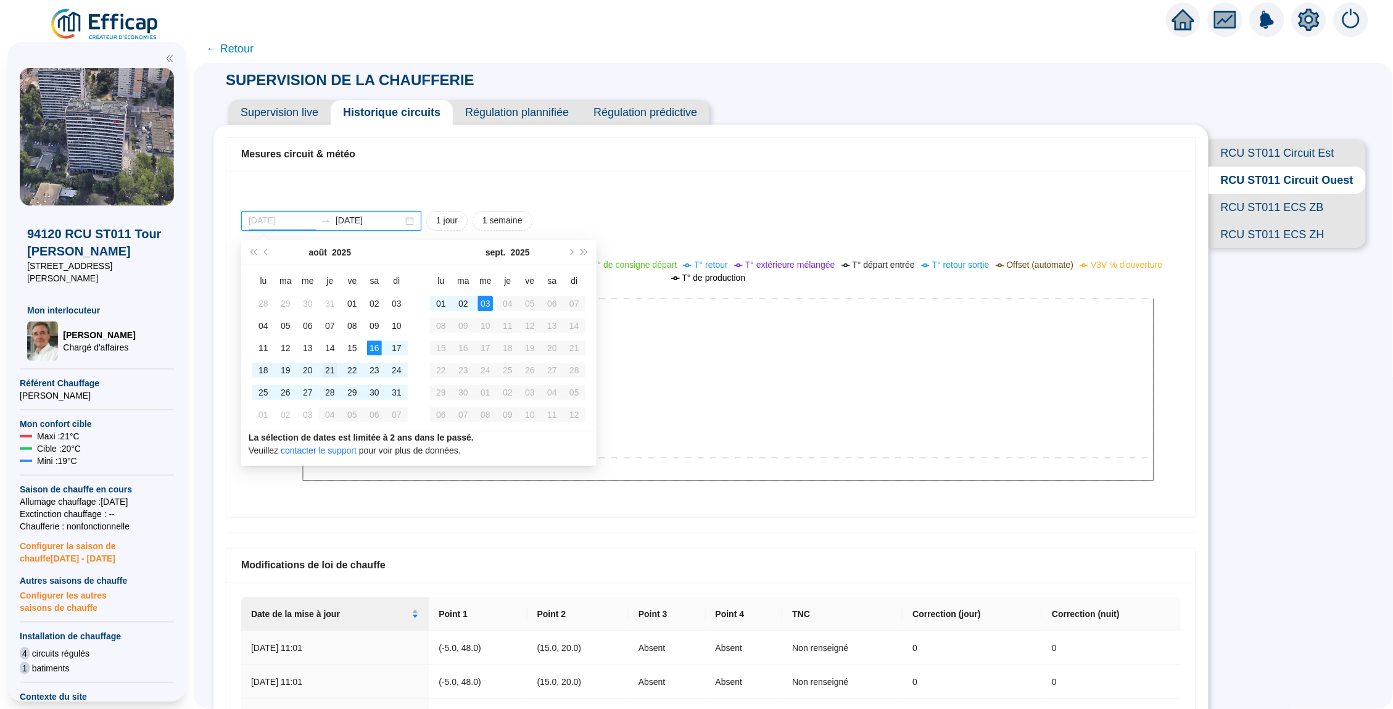
type input "[DATE]"
click at [326, 367] on div "21" at bounding box center [330, 370] width 15 height 15
type input "[DATE]"
click at [474, 304] on td "03" at bounding box center [485, 303] width 22 height 22
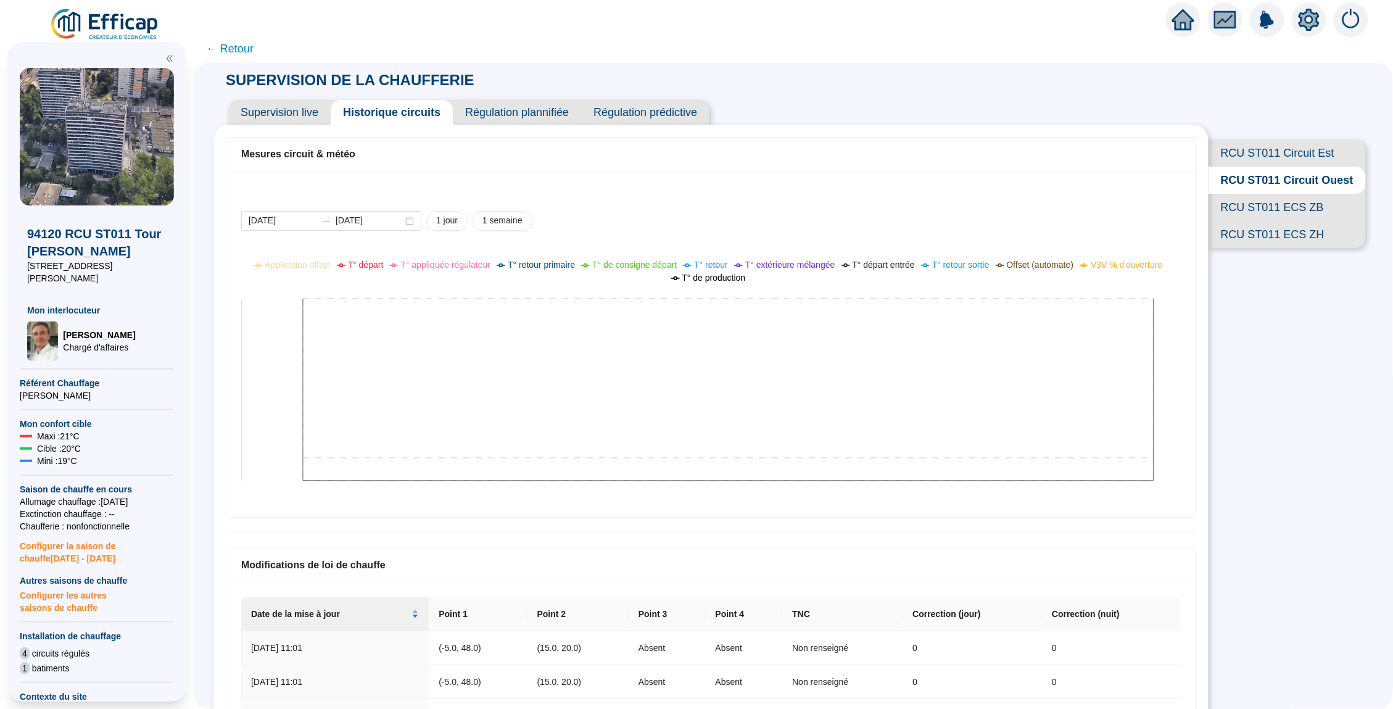
scroll to position [25, 0]
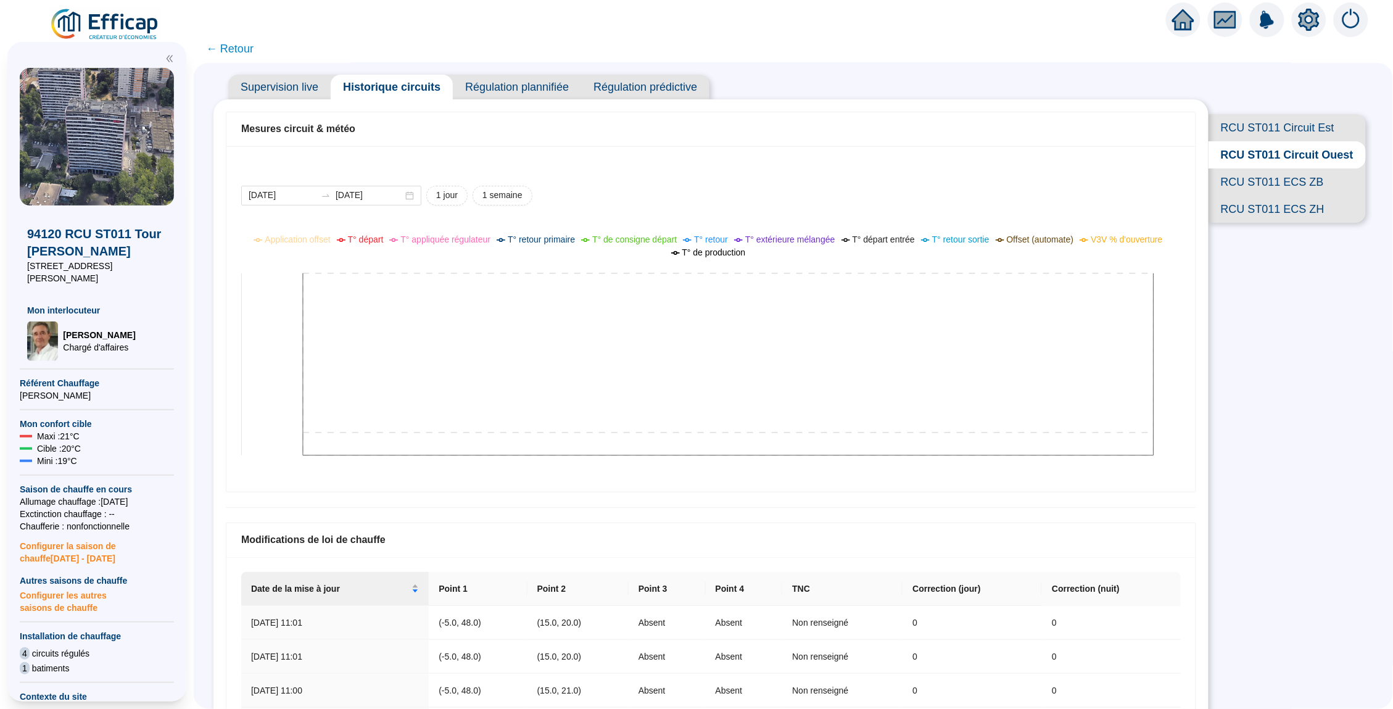
click at [612, 350] on icon at bounding box center [711, 353] width 940 height 247
click at [296, 199] on input "[DATE]" at bounding box center [282, 195] width 67 height 13
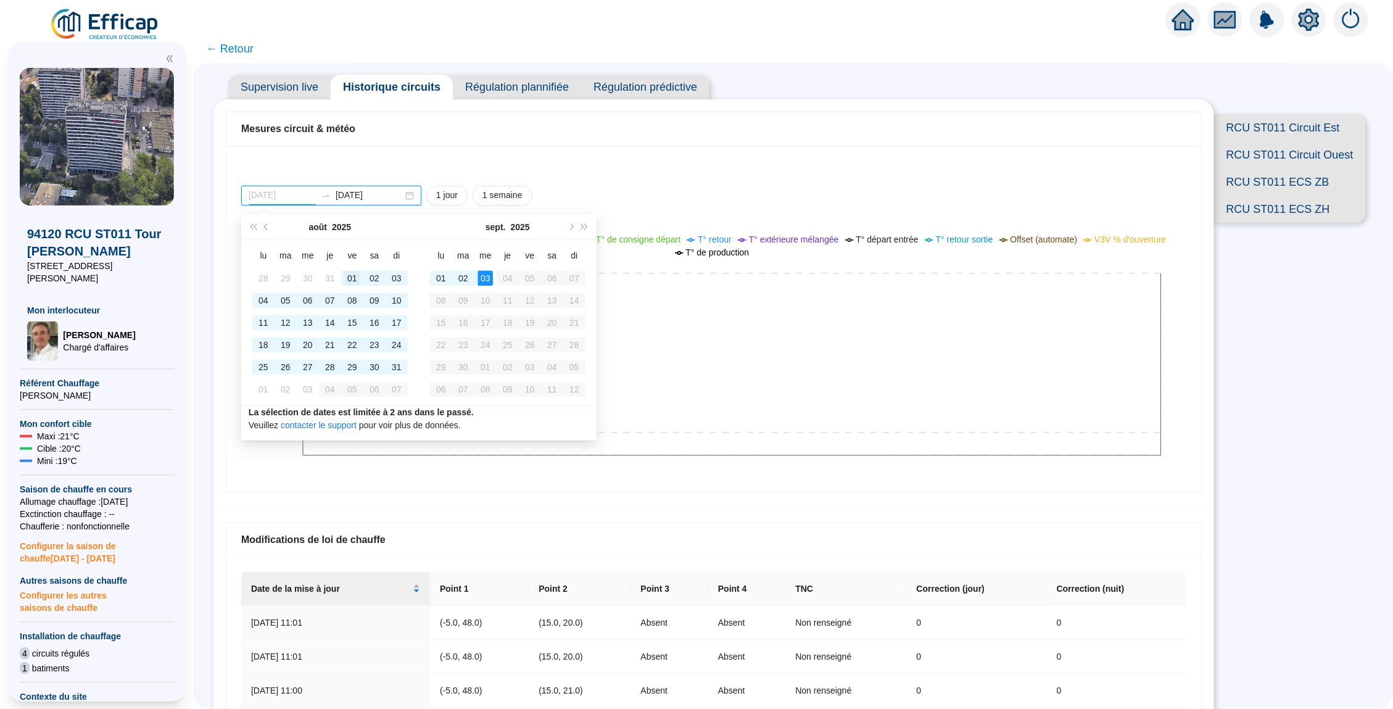
type input "[DATE]"
click at [348, 281] on div "01" at bounding box center [352, 278] width 15 height 15
type input "[DATE]"
click at [476, 278] on td "03" at bounding box center [485, 278] width 22 height 22
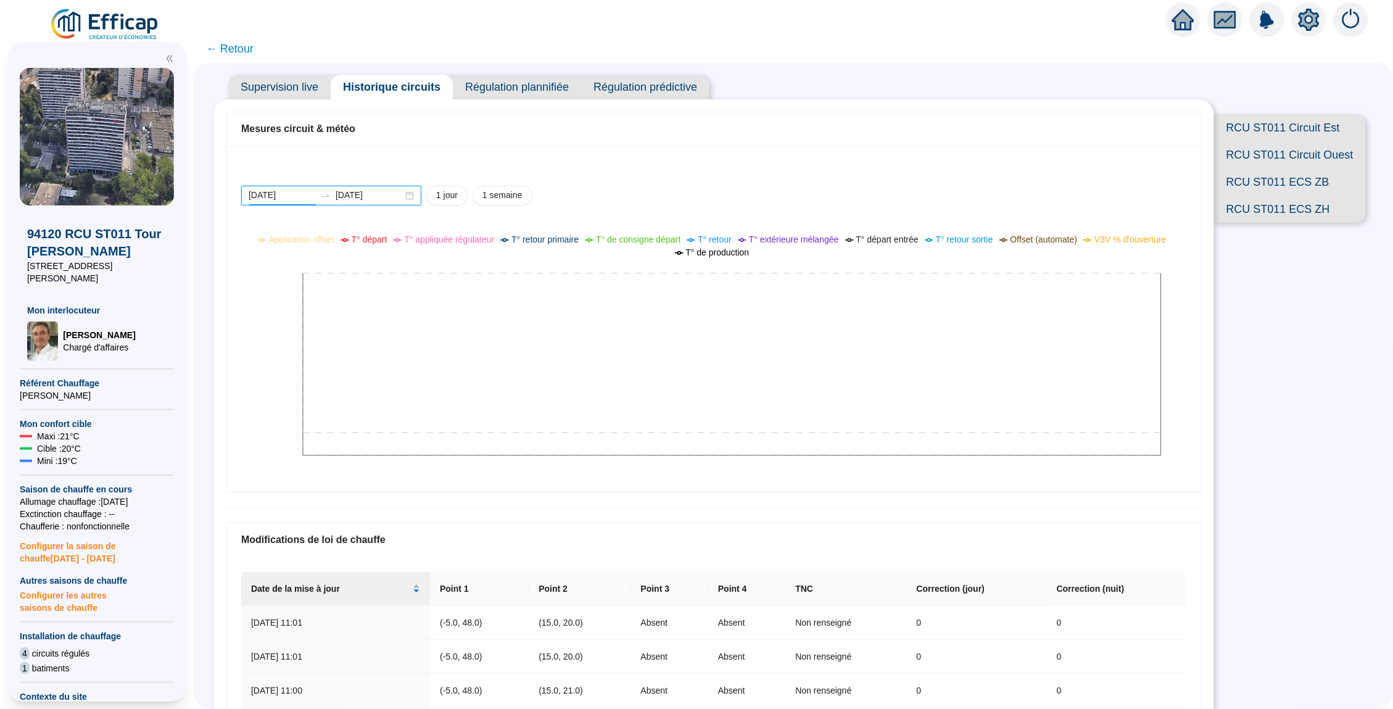
click at [315, 191] on input "[DATE]" at bounding box center [282, 195] width 67 height 13
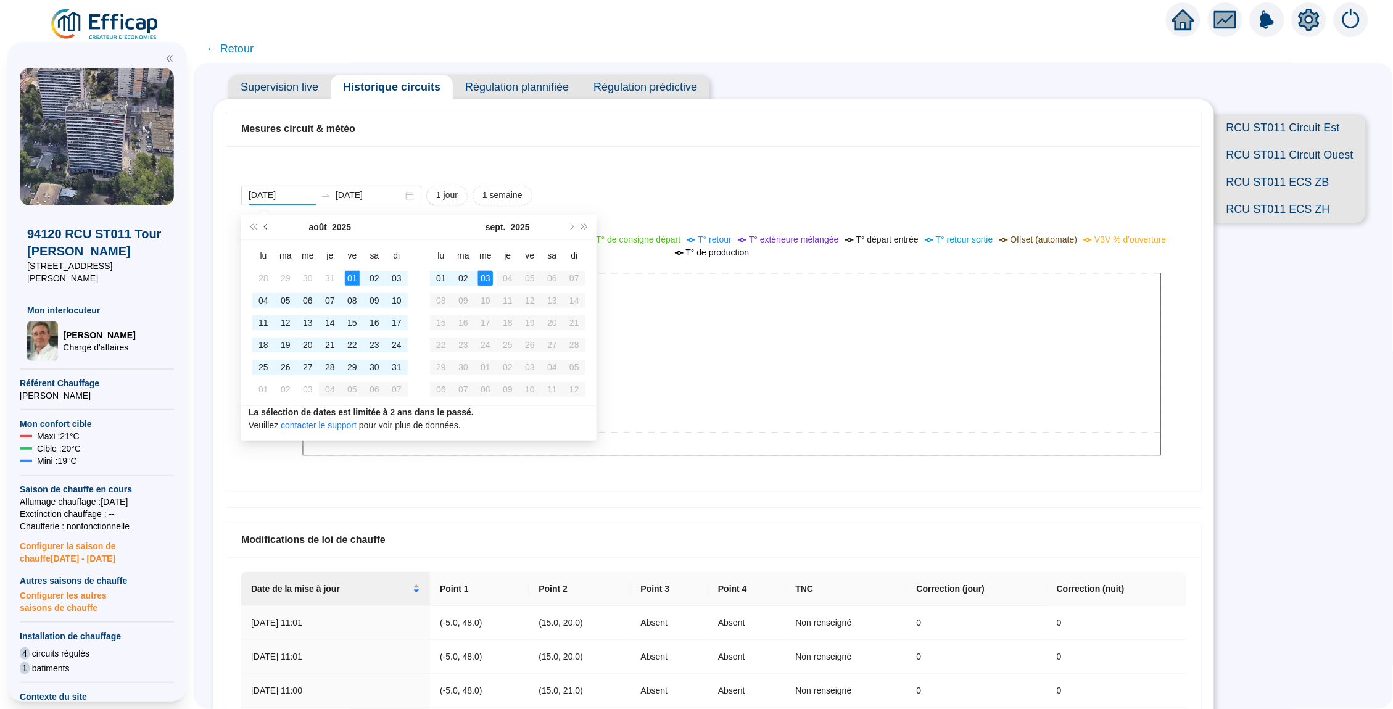
click at [267, 221] on button "Mois précédent (PageUp)" at bounding box center [267, 227] width 14 height 25
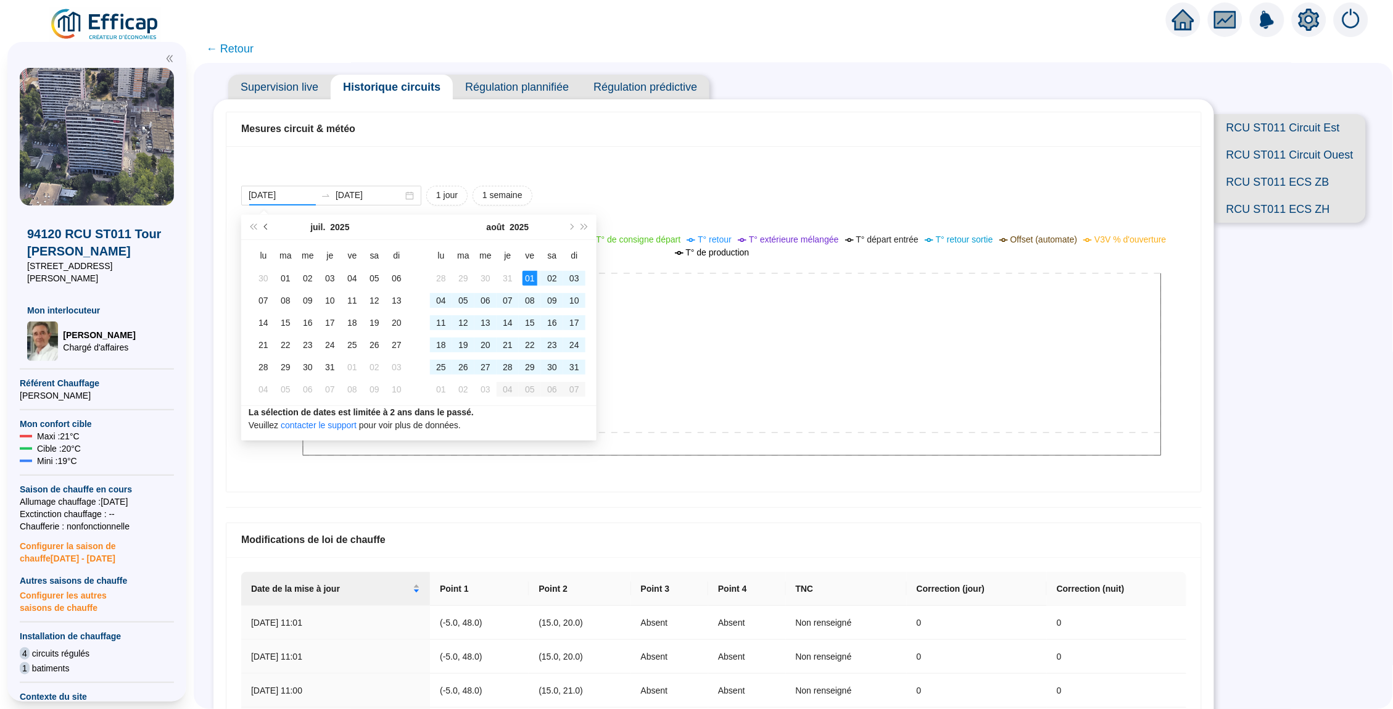
click at [267, 221] on button "Mois précédent (PageUp)" at bounding box center [267, 227] width 14 height 25
type input "[DATE]"
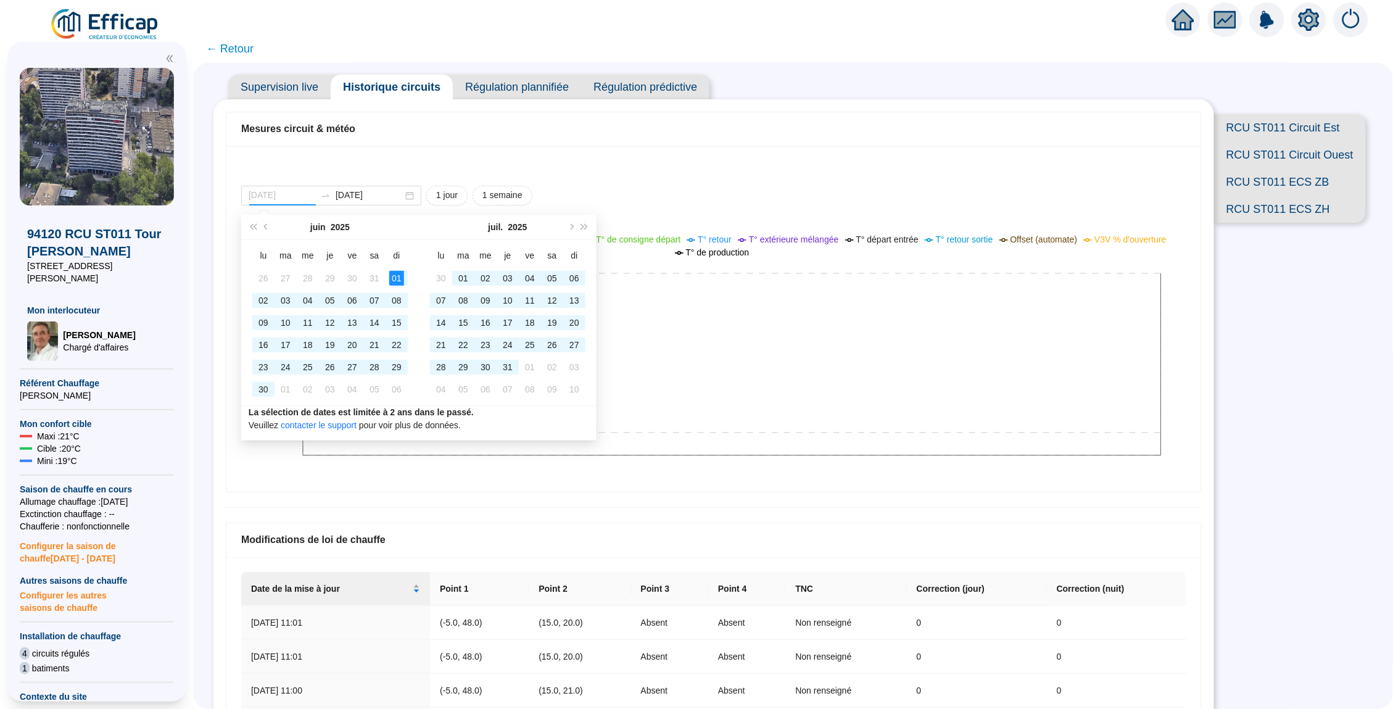
click at [398, 285] on div "01" at bounding box center [396, 278] width 15 height 15
type input "[DATE]"
click at [564, 318] on td "20" at bounding box center [574, 323] width 22 height 22
